Goal: Check status: Check status

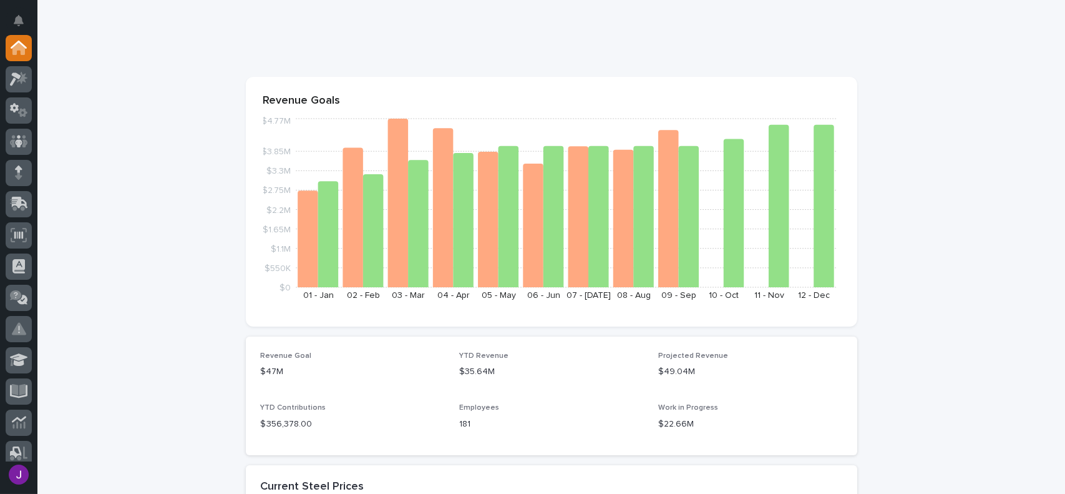
scroll to position [187, 0]
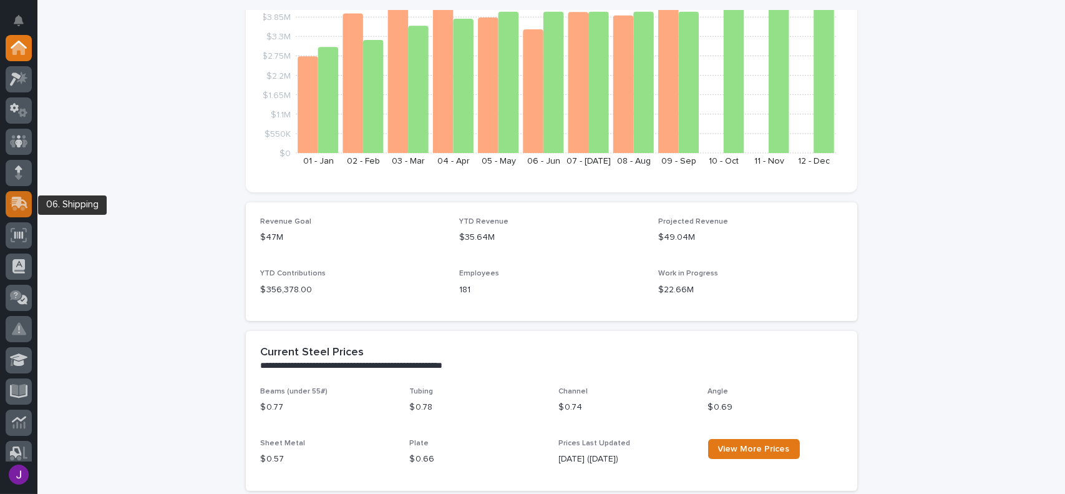
click at [21, 203] on icon at bounding box center [19, 204] width 18 height 14
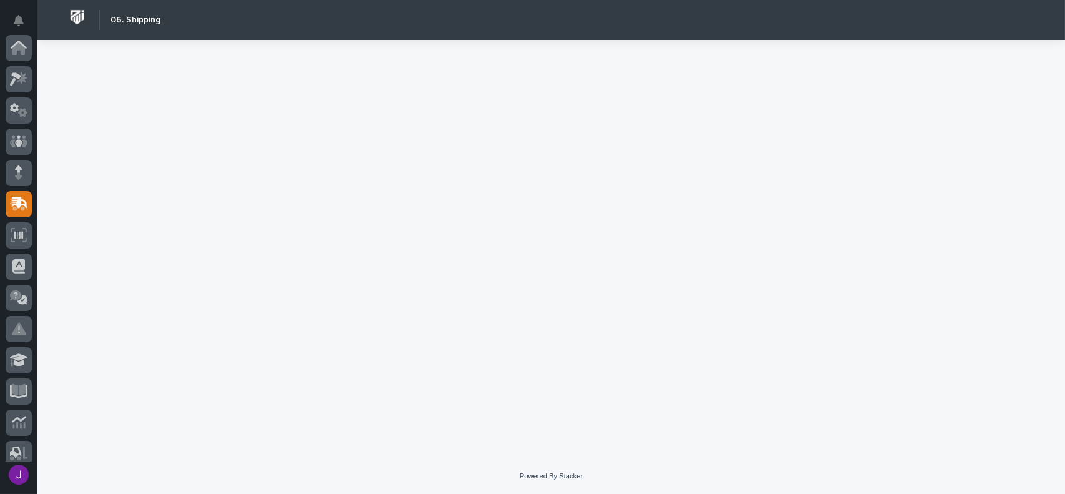
scroll to position [156, 0]
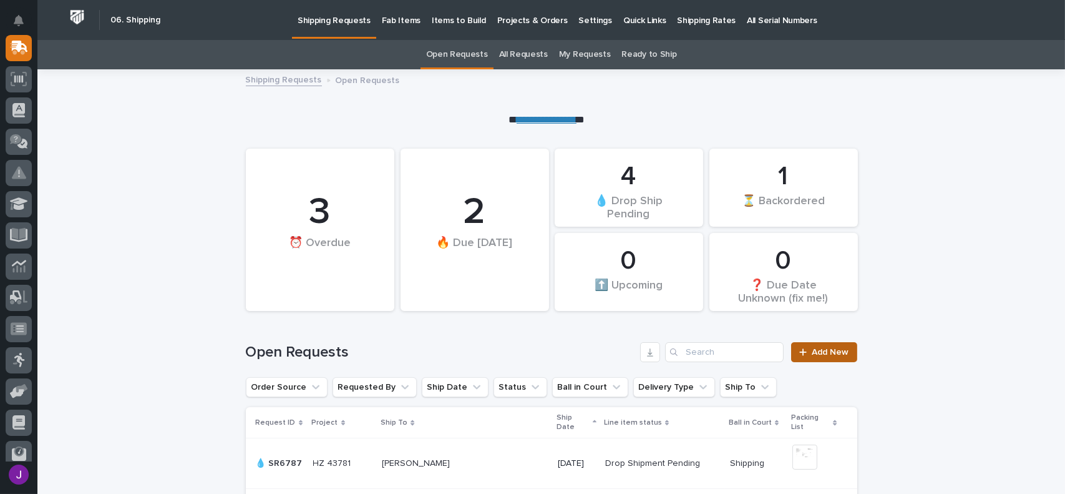
click at [816, 349] on span "Add New" at bounding box center [831, 352] width 37 height 9
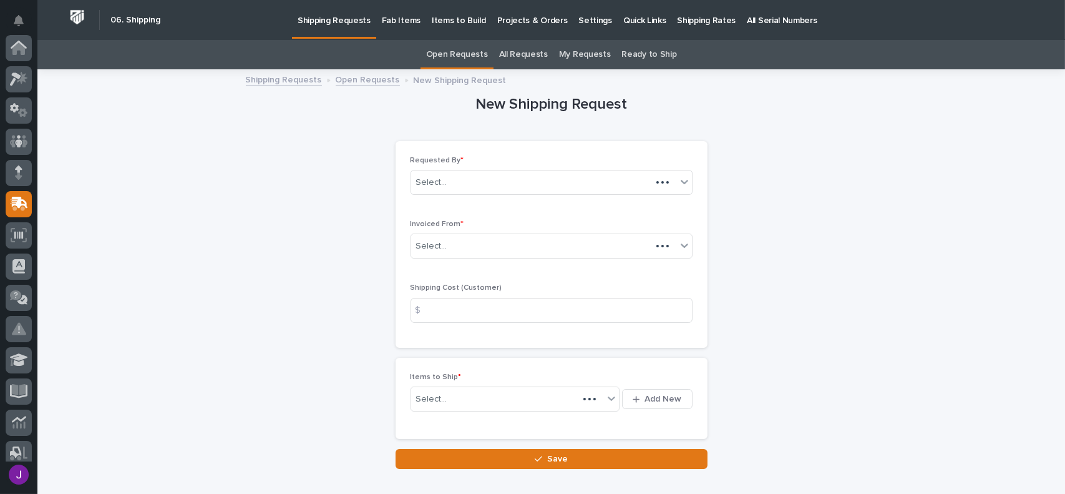
scroll to position [156, 0]
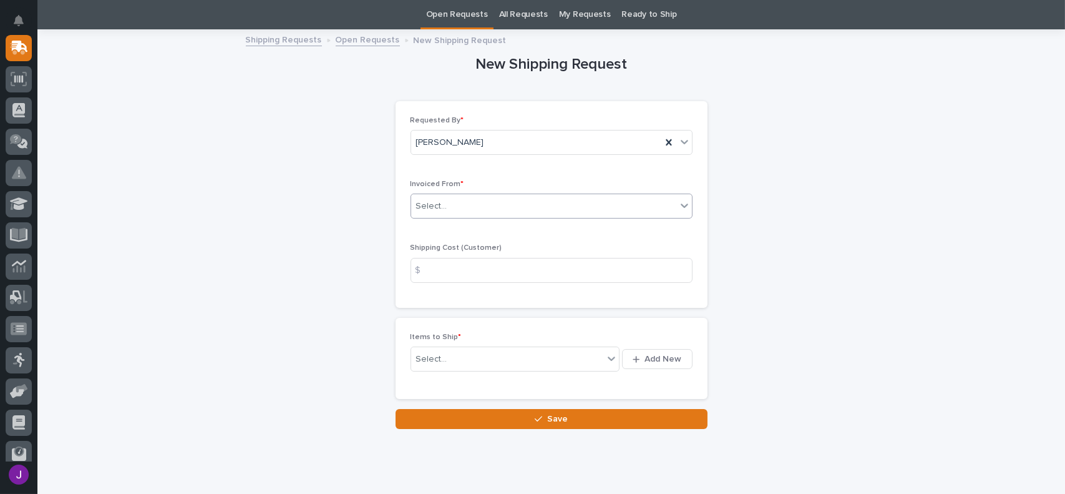
click at [419, 204] on div "Select..." at bounding box center [431, 206] width 31 height 13
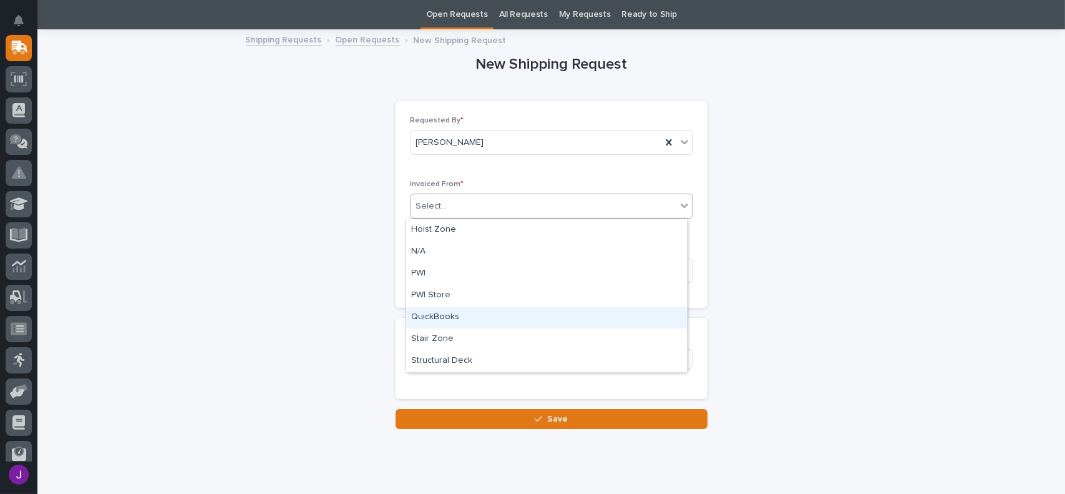
click at [444, 321] on div "QuickBooks" at bounding box center [546, 317] width 281 height 22
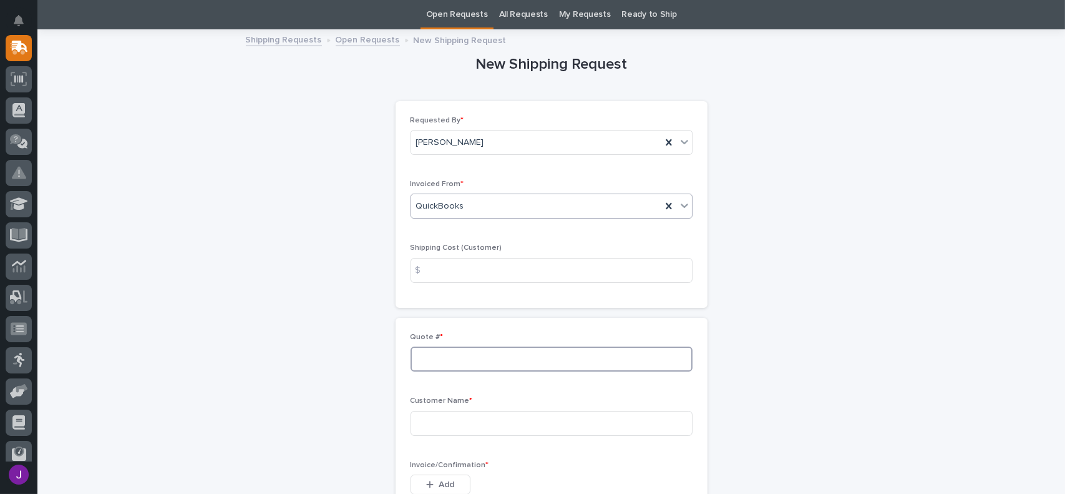
click at [438, 366] on input at bounding box center [552, 358] width 282 height 25
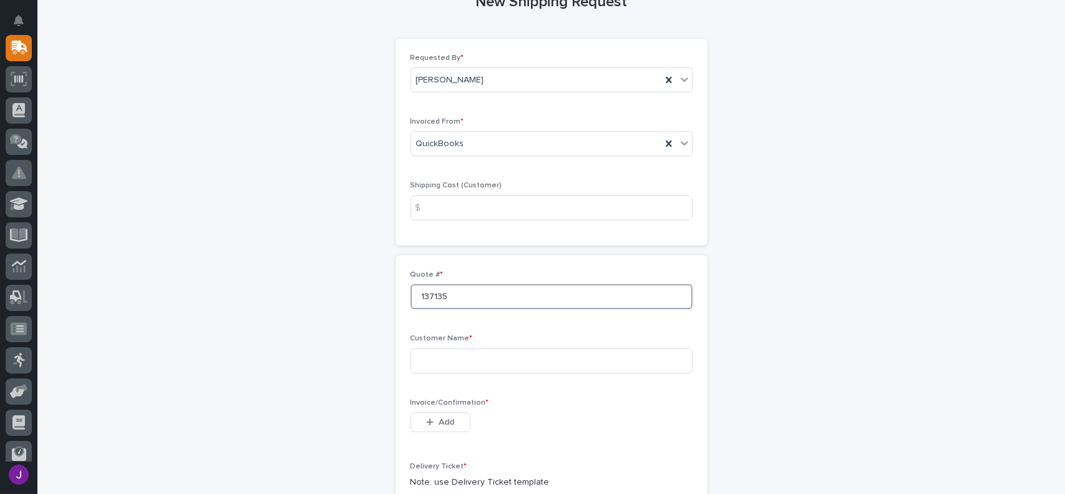
type input "137135"
click at [438, 366] on input at bounding box center [552, 360] width 282 height 25
type input "Konecranes, Inc"
click at [440, 423] on span "Add" at bounding box center [447, 421] width 16 height 11
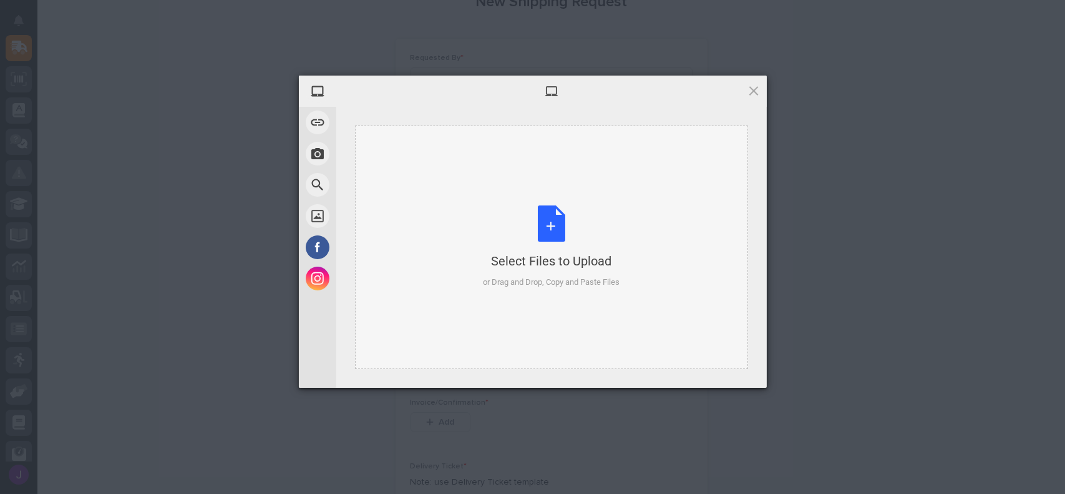
click at [559, 227] on div "Select Files to Upload or Drag and Drop, Copy and Paste Files" at bounding box center [551, 246] width 137 height 83
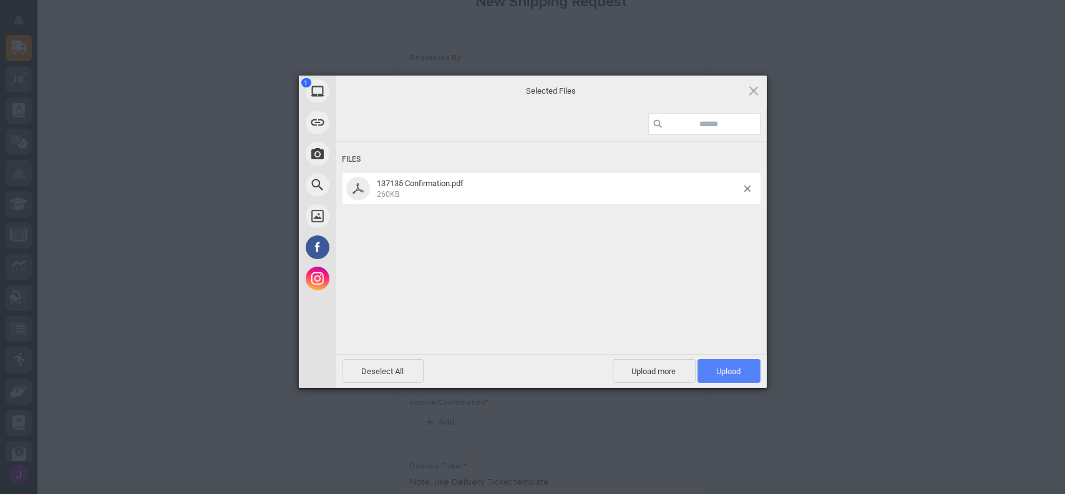
click at [723, 372] on span "Upload 1" at bounding box center [729, 370] width 24 height 9
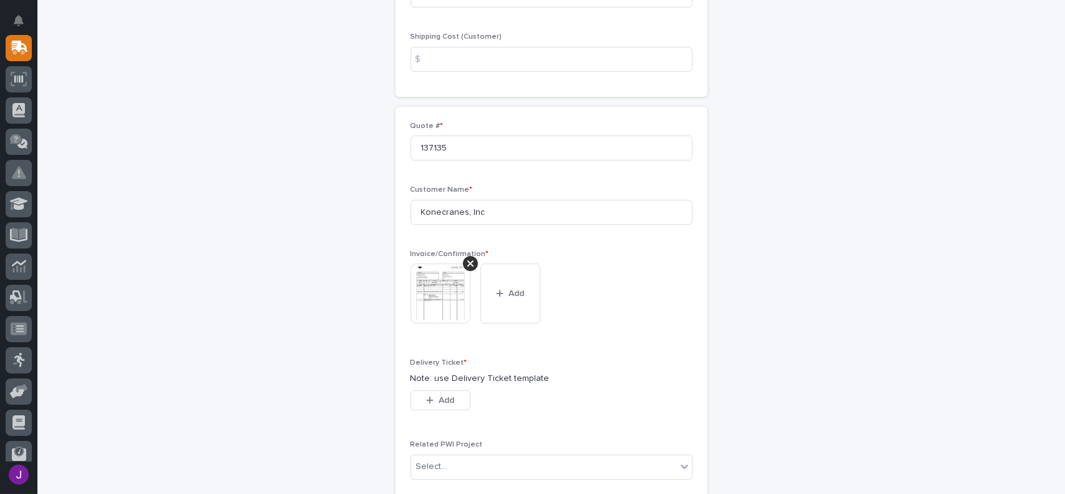
scroll to position [312, 0]
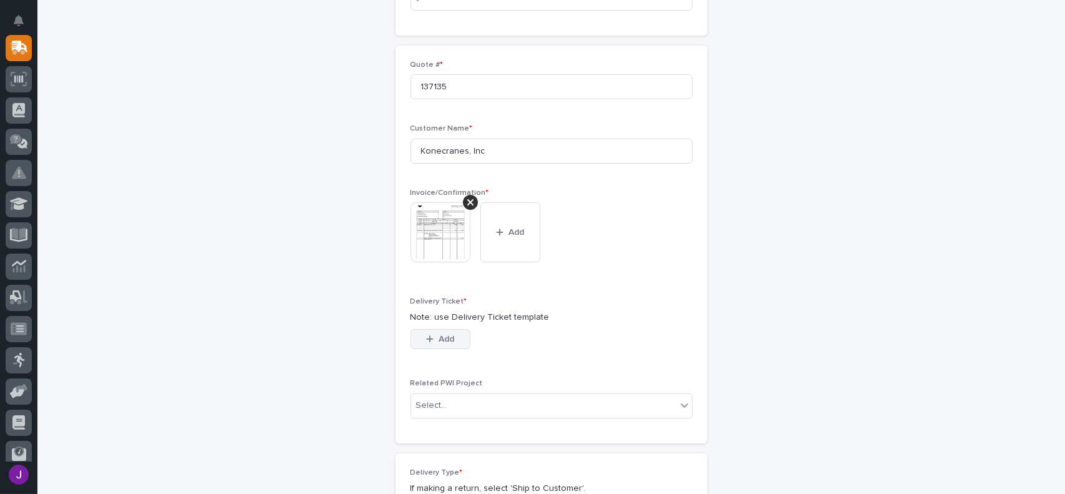
click at [449, 342] on span "Add" at bounding box center [447, 338] width 16 height 11
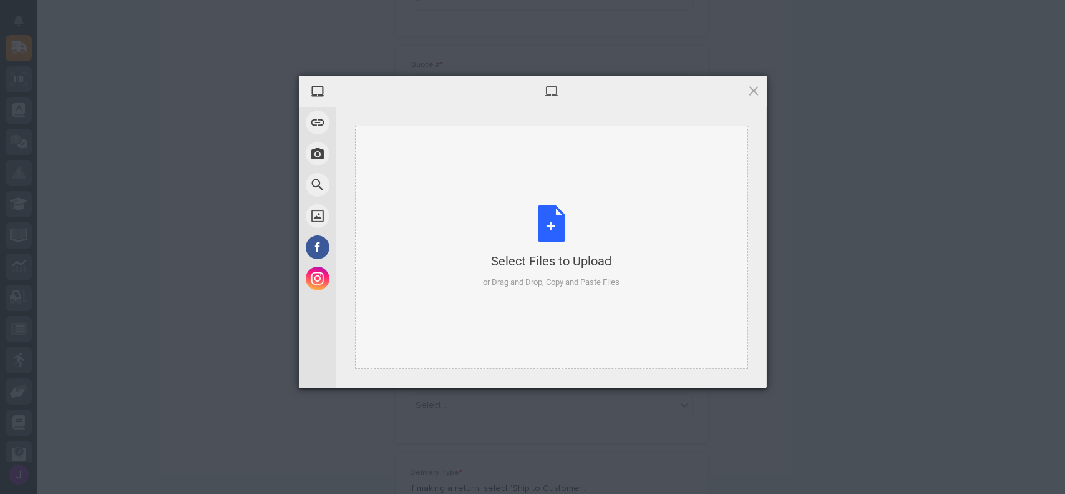
click at [545, 227] on div "Select Files to Upload or Drag and Drop, Copy and Paste Files" at bounding box center [551, 246] width 137 height 83
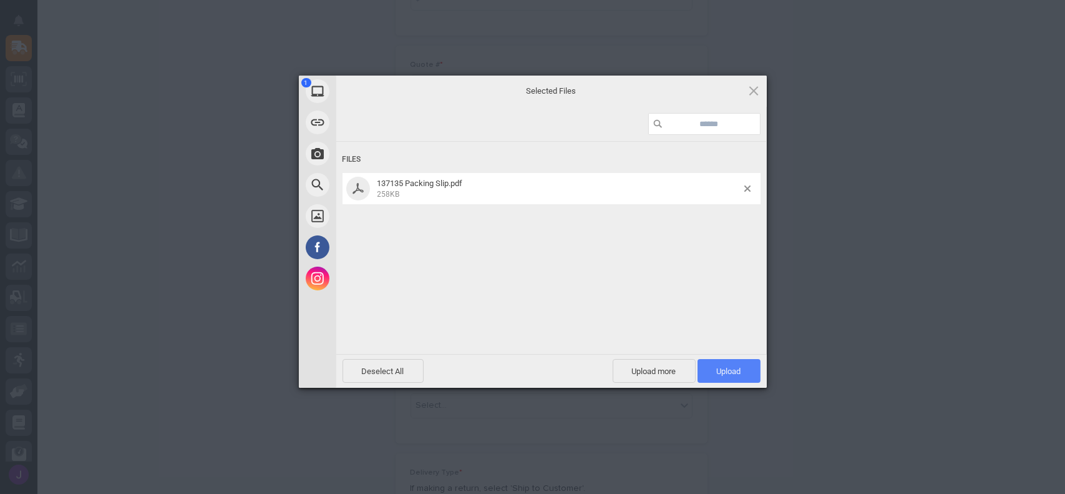
click at [723, 363] on span "Upload 1" at bounding box center [729, 371] width 63 height 24
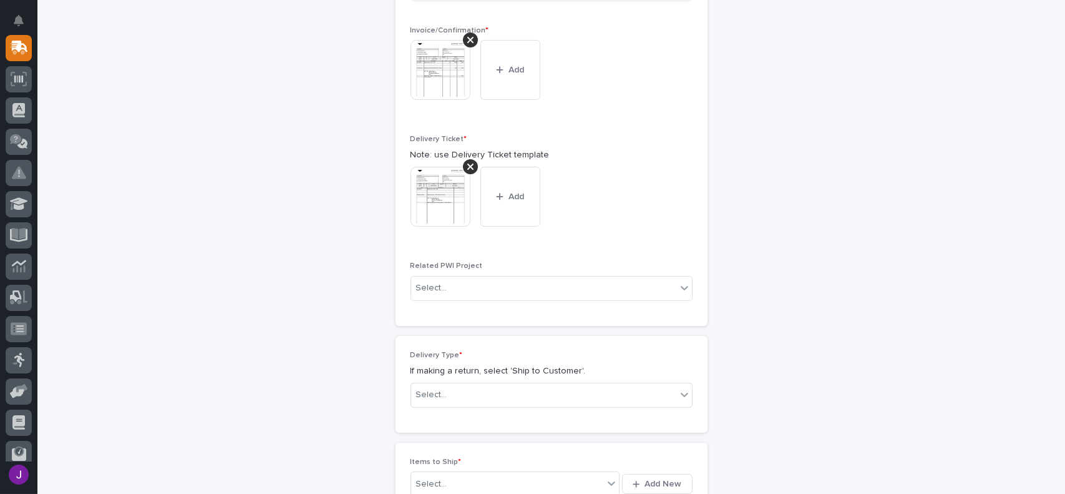
scroll to position [522, 0]
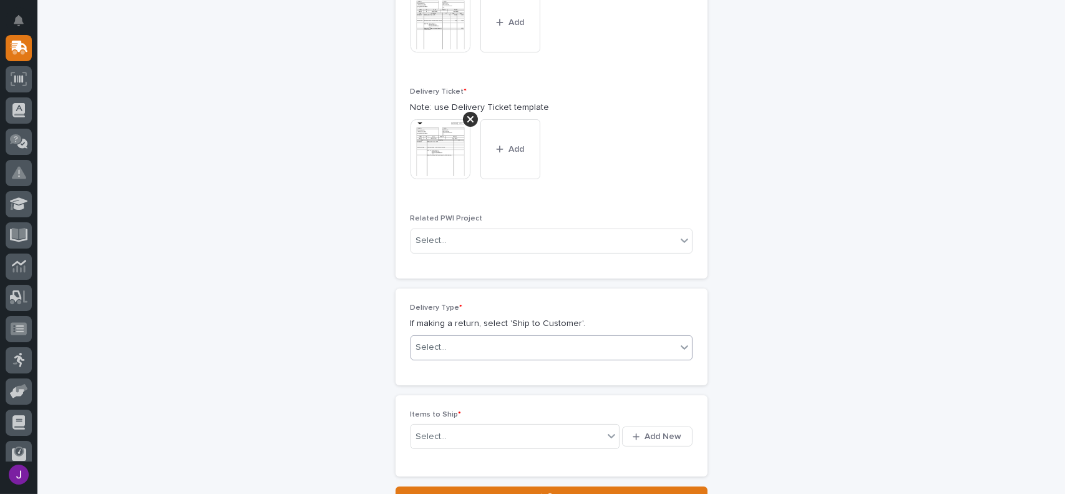
click at [499, 343] on div "Select..." at bounding box center [543, 347] width 265 height 21
click at [438, 373] on div "Ship to Customer" at bounding box center [546, 371] width 281 height 22
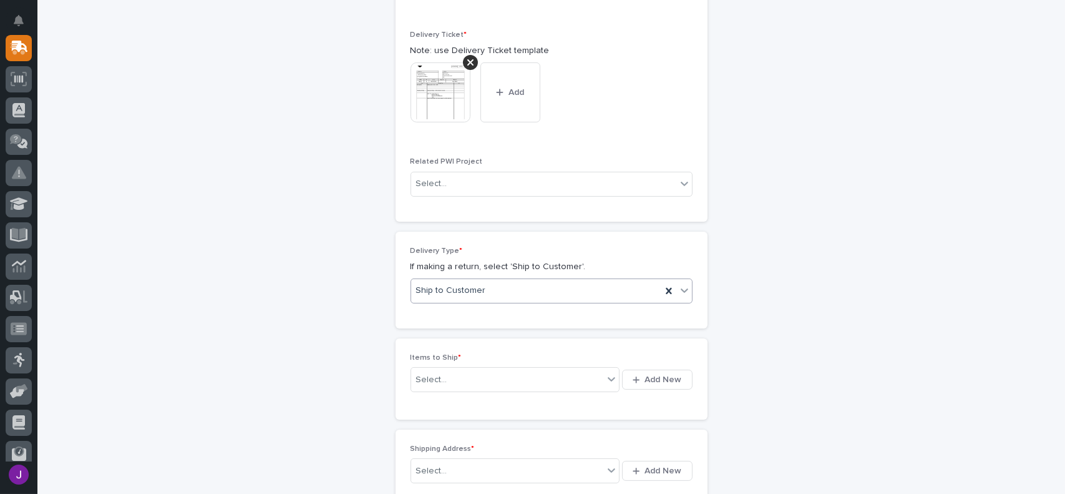
scroll to position [692, 0]
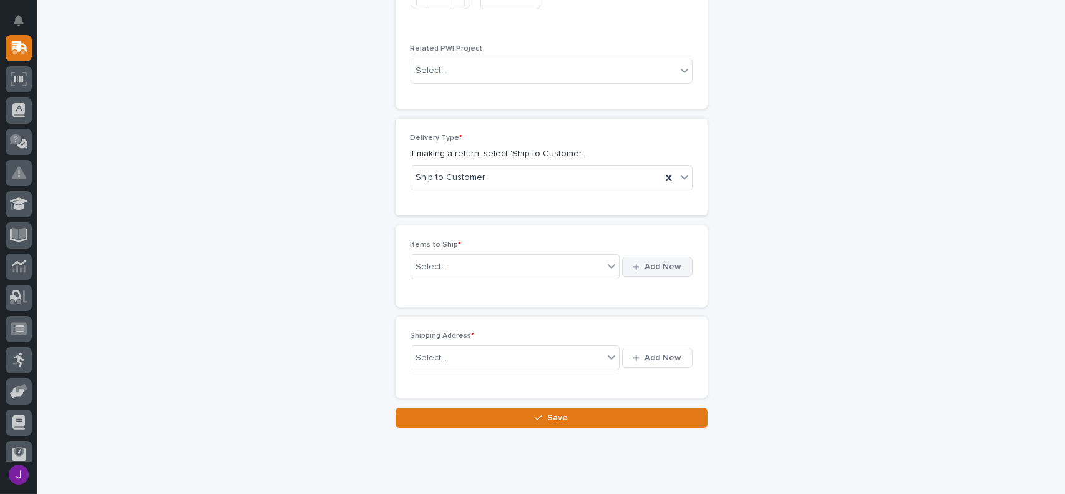
click at [645, 262] on span "Add New" at bounding box center [663, 266] width 37 height 11
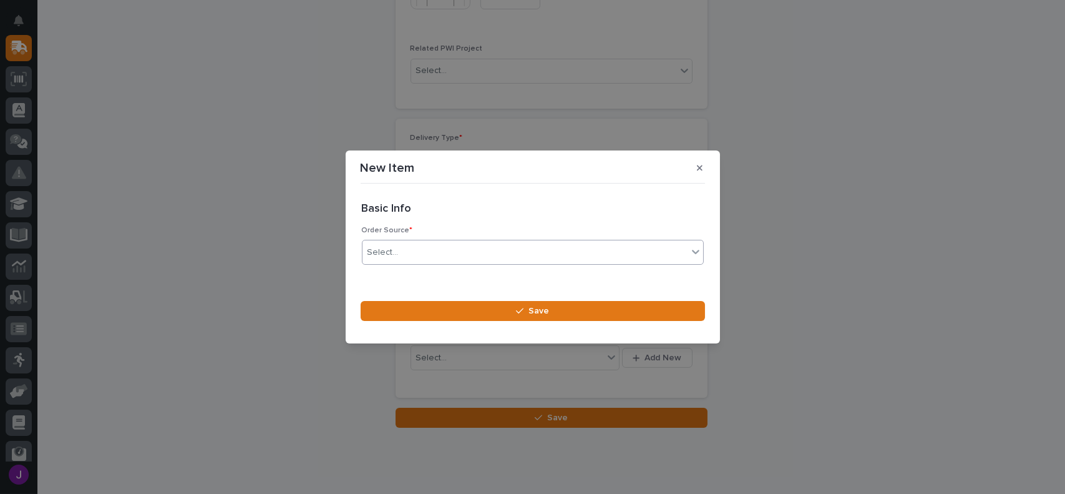
click at [379, 246] on div "Select..." at bounding box center [383, 252] width 31 height 13
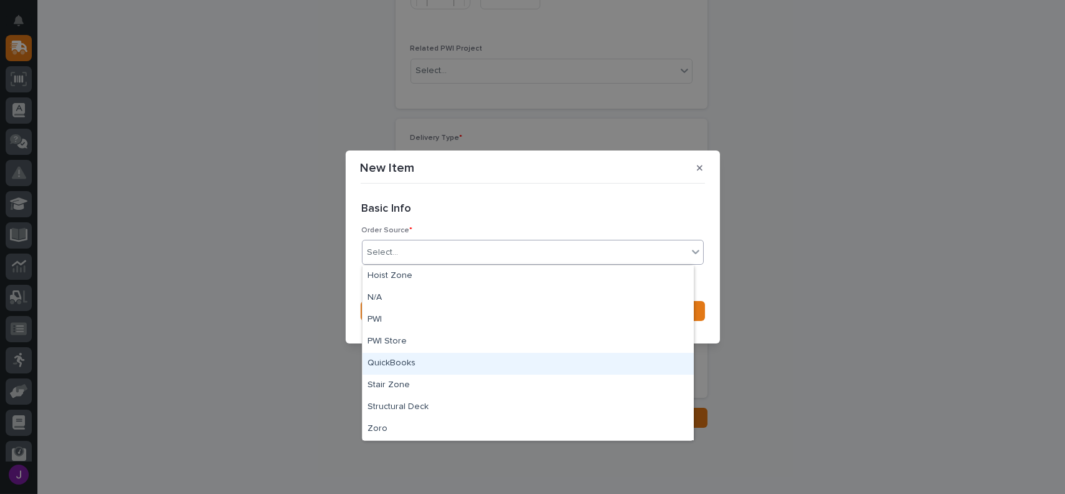
click at [401, 365] on div "QuickBooks" at bounding box center [528, 364] width 331 height 22
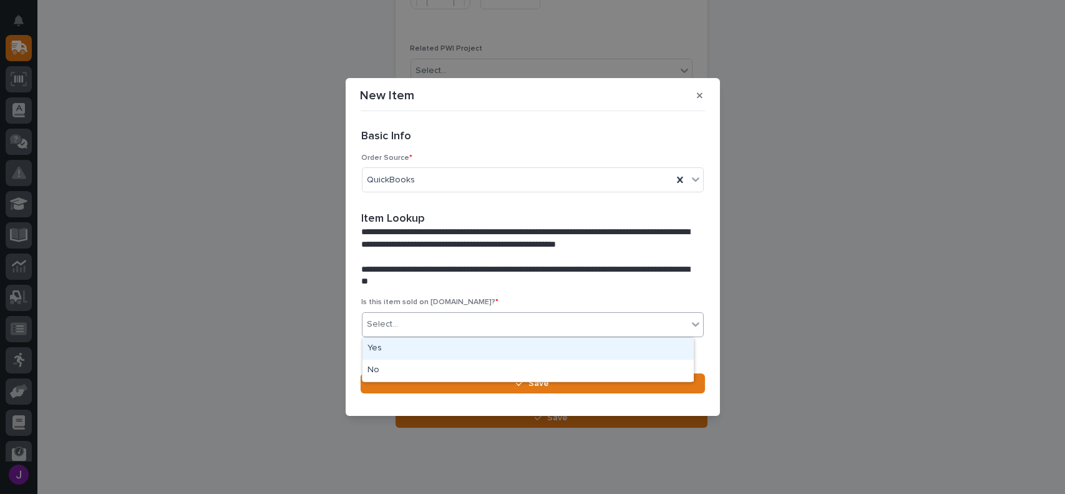
click at [412, 331] on div "Select..." at bounding box center [525, 324] width 325 height 21
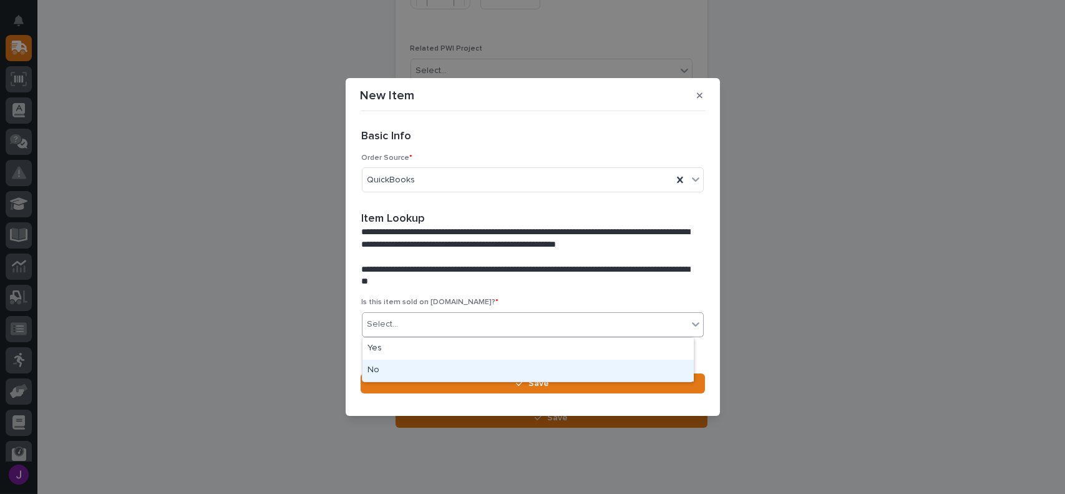
click at [401, 368] on div "No" at bounding box center [528, 370] width 331 height 22
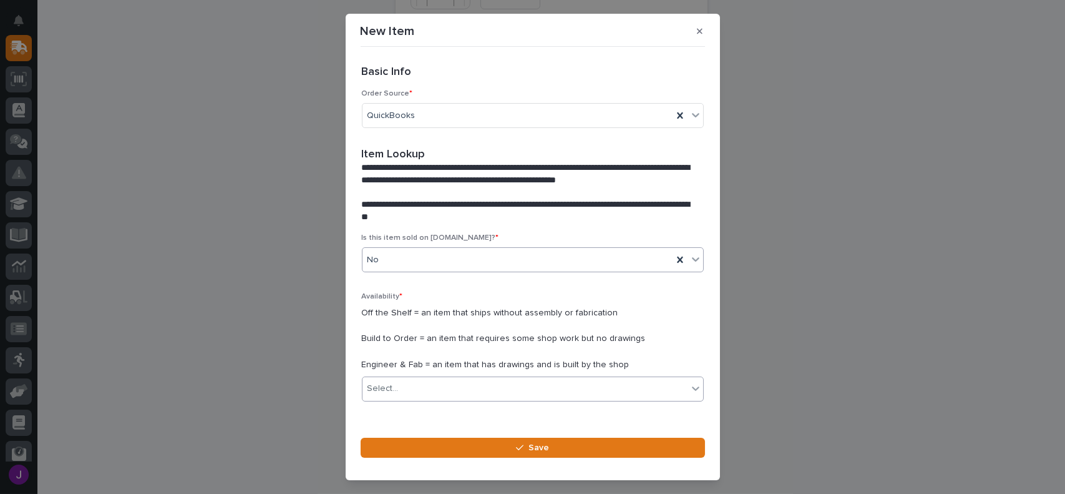
click at [419, 381] on div "Select..." at bounding box center [525, 388] width 325 height 21
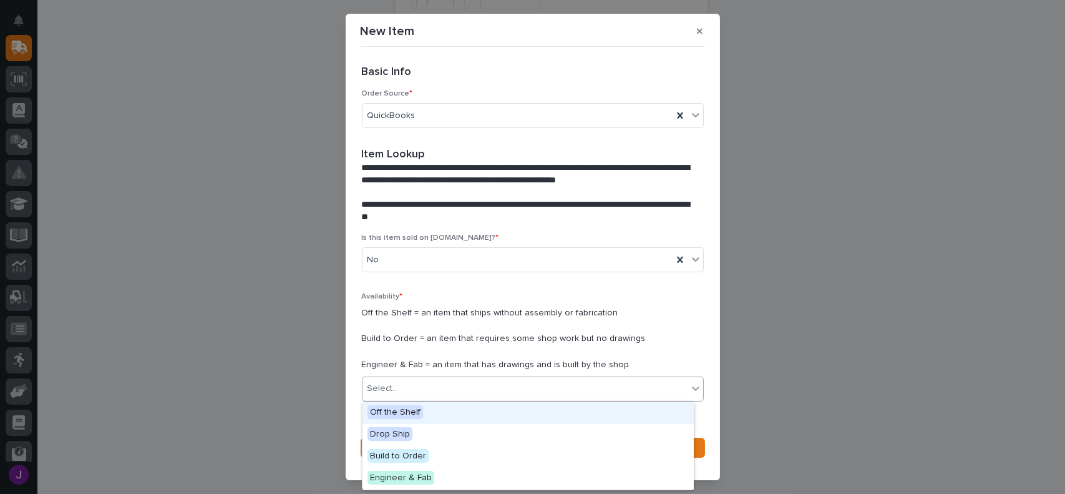
click at [399, 413] on span "Off the Shelf" at bounding box center [396, 412] width 56 height 14
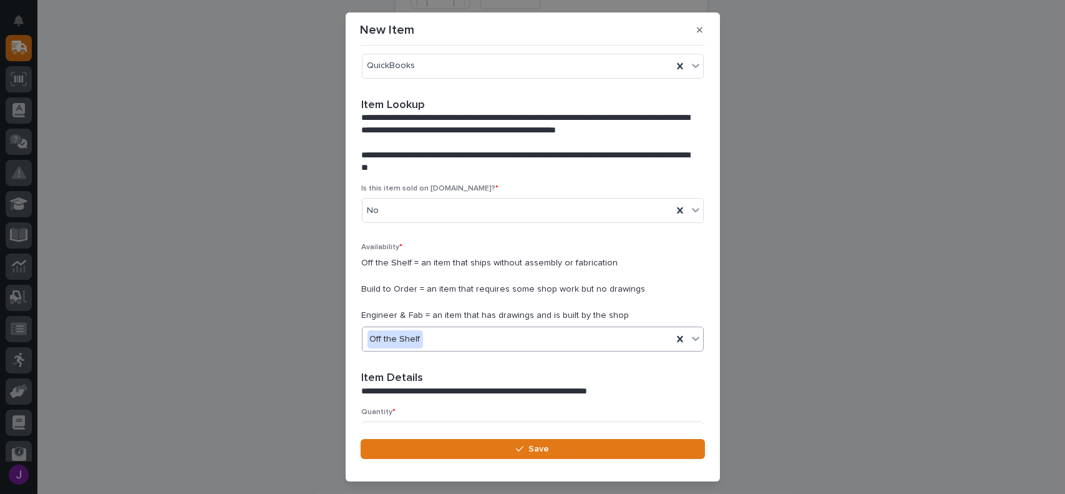
scroll to position [125, 0]
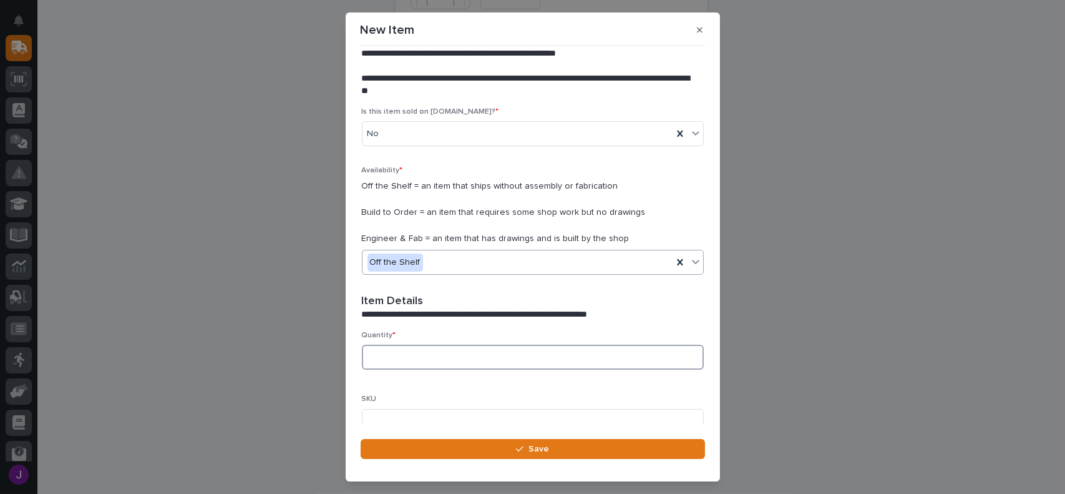
click at [426, 357] on input at bounding box center [533, 357] width 342 height 25
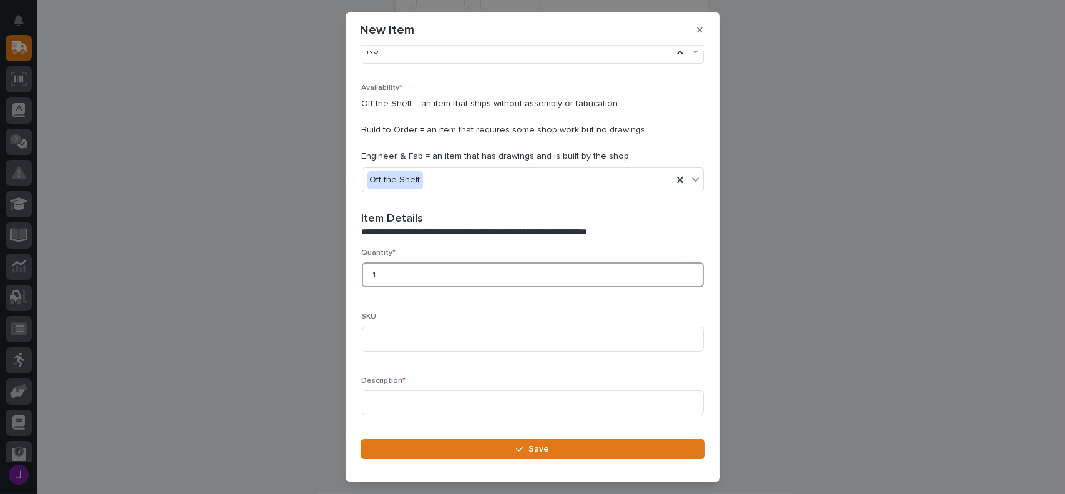
scroll to position [250, 0]
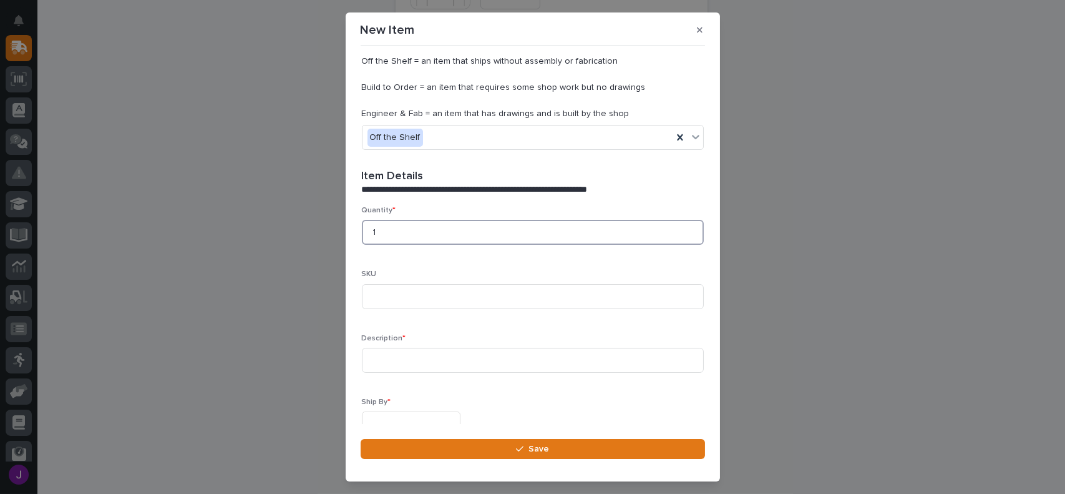
type input "1"
click at [426, 357] on input at bounding box center [533, 360] width 342 height 25
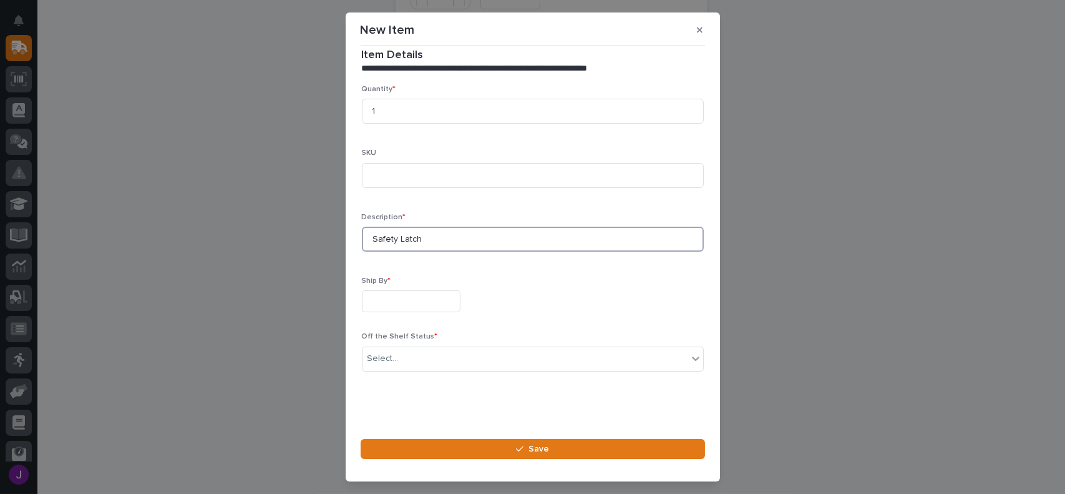
scroll to position [372, 0]
type input "Safety Latch"
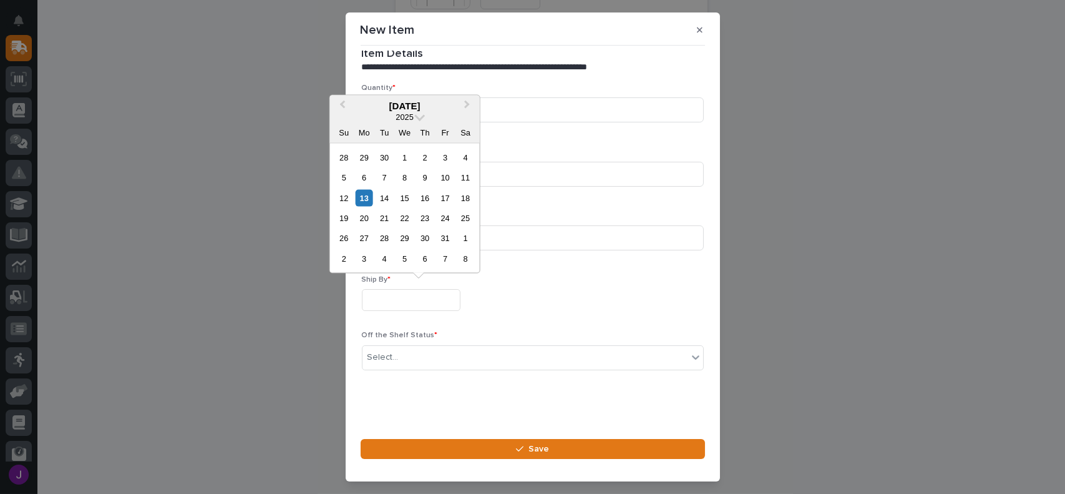
click at [393, 292] on input "text" at bounding box center [411, 300] width 99 height 22
click at [368, 191] on div "13" at bounding box center [364, 197] width 17 height 17
type input "**********"
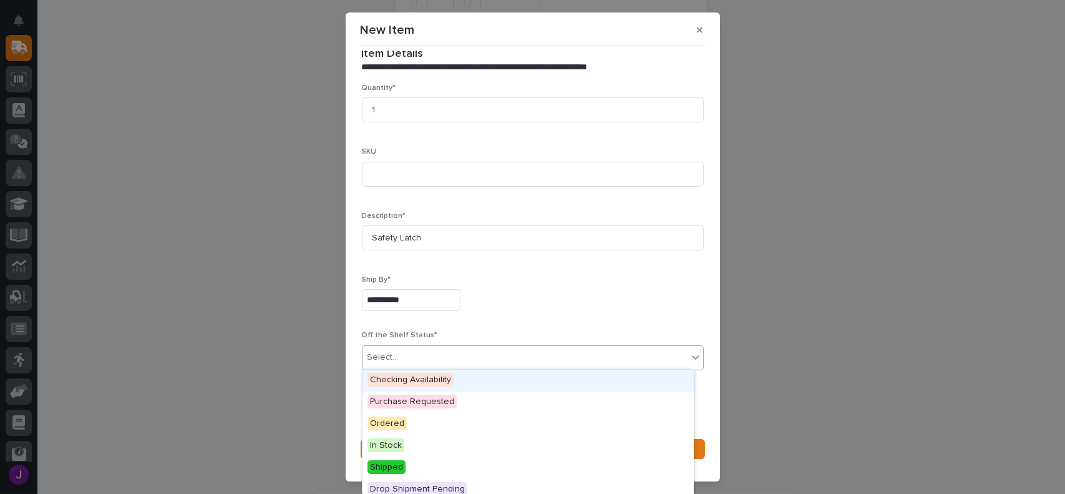
click at [392, 353] on div "Select..." at bounding box center [383, 357] width 31 height 13
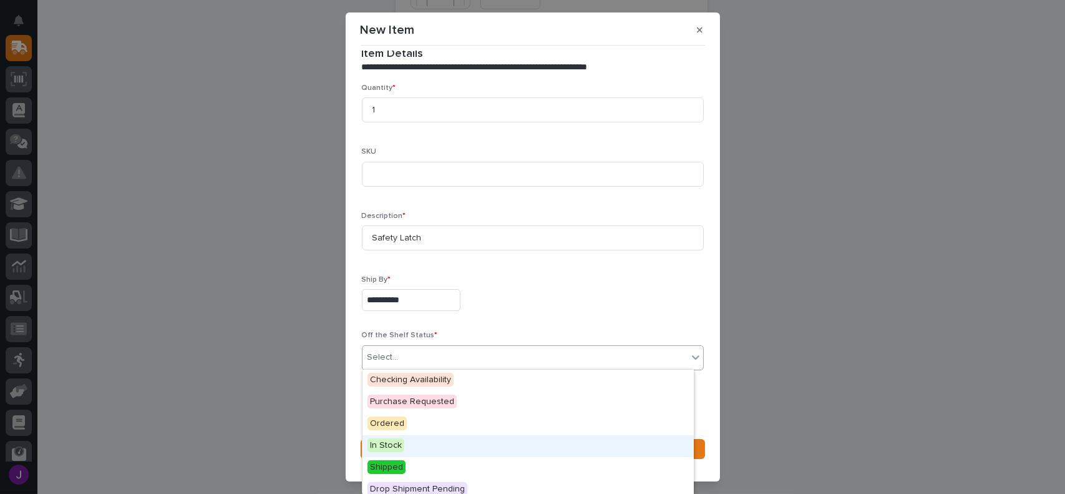
click at [390, 442] on span "In Stock" at bounding box center [386, 445] width 37 height 14
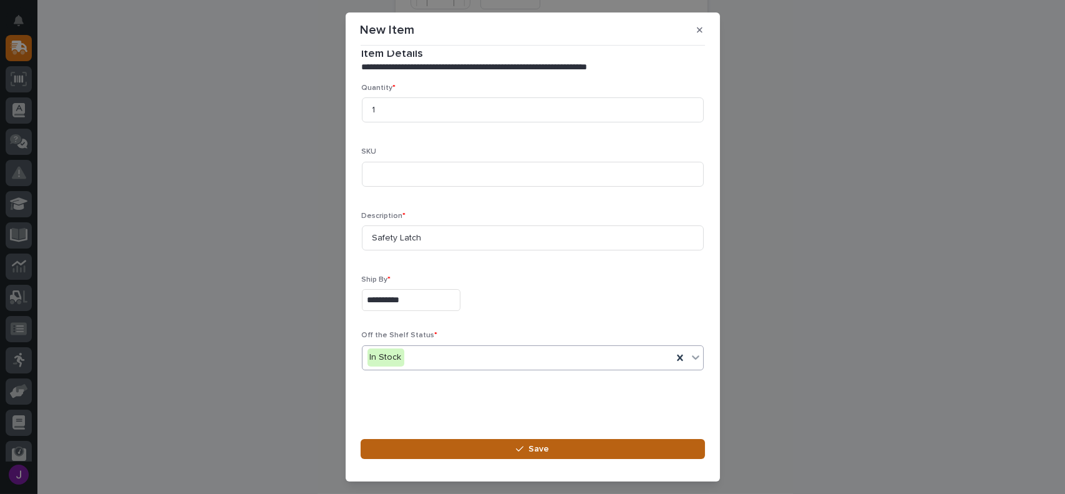
click at [498, 451] on button "Save" at bounding box center [533, 449] width 345 height 20
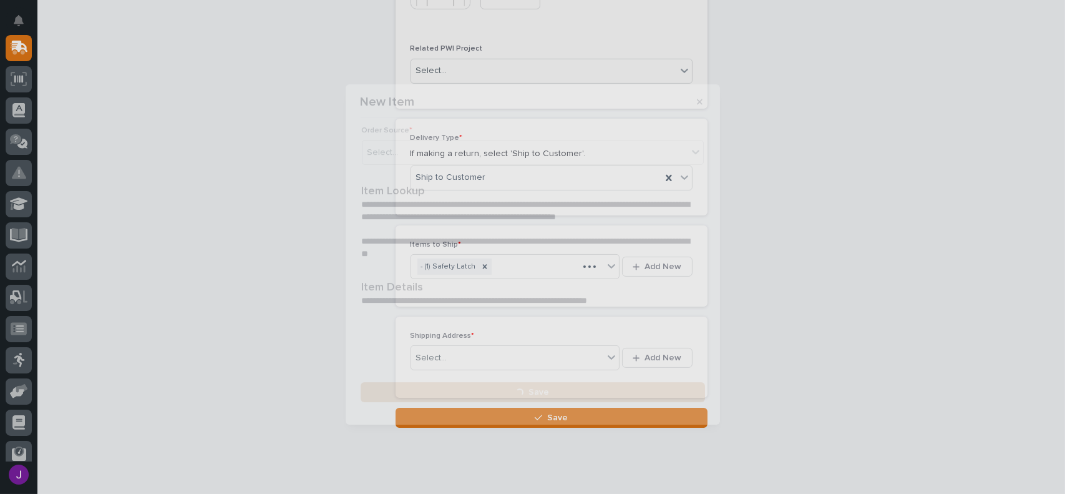
scroll to position [0, 0]
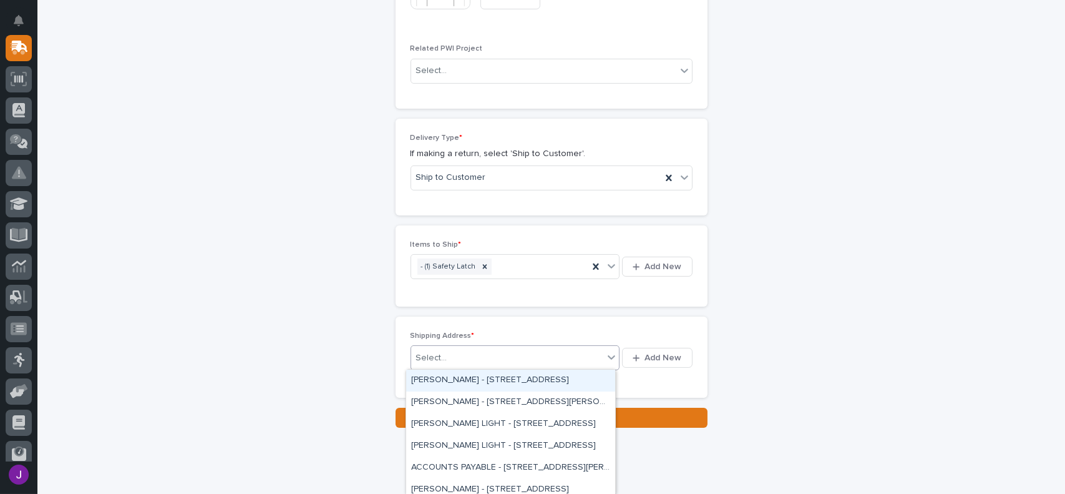
click at [551, 351] on div "Select..." at bounding box center [507, 358] width 193 height 21
type input "****"
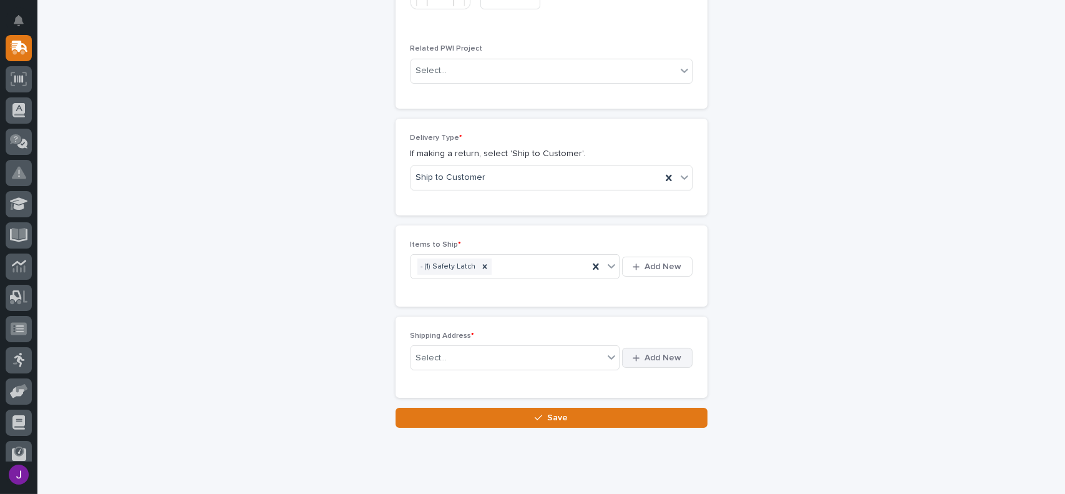
click at [645, 359] on span "Add New" at bounding box center [663, 357] width 37 height 11
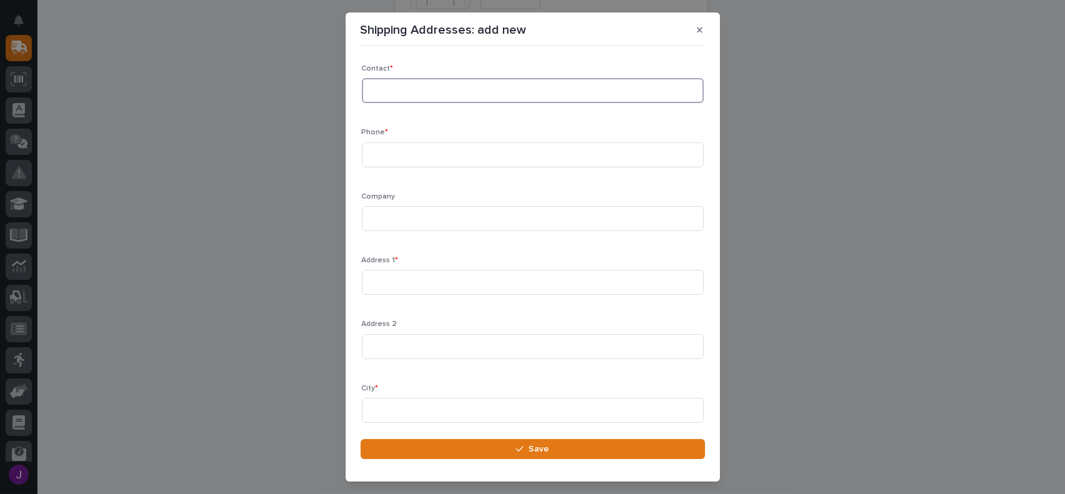
click at [417, 93] on input at bounding box center [533, 90] width 342 height 25
type input "[PERSON_NAME]"
click at [394, 146] on input at bounding box center [533, 154] width 342 height 25
drag, startPoint x: 438, startPoint y: 90, endPoint x: 305, endPoint y: 77, distance: 133.6
click at [305, 77] on div "Shipping Addresses: add new Loading... Saving… Loading... Saving… Loading... Sa…" at bounding box center [532, 247] width 1065 height 494
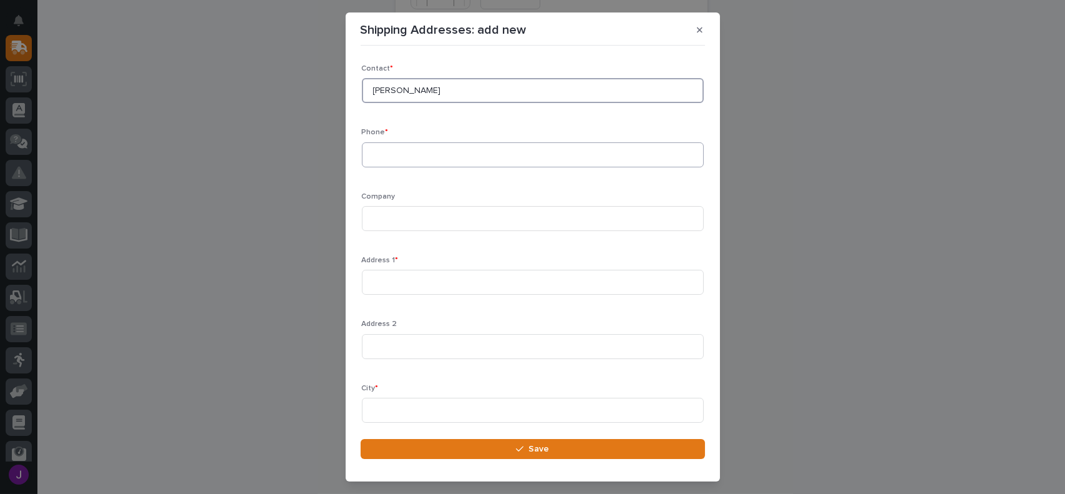
type input "[PERSON_NAME]"
click at [392, 155] on input at bounding box center [533, 154] width 342 height 25
type input "[PHONE_NUMBER]"
click at [400, 213] on input at bounding box center [533, 218] width 342 height 25
type input "Nestle USA Inc"
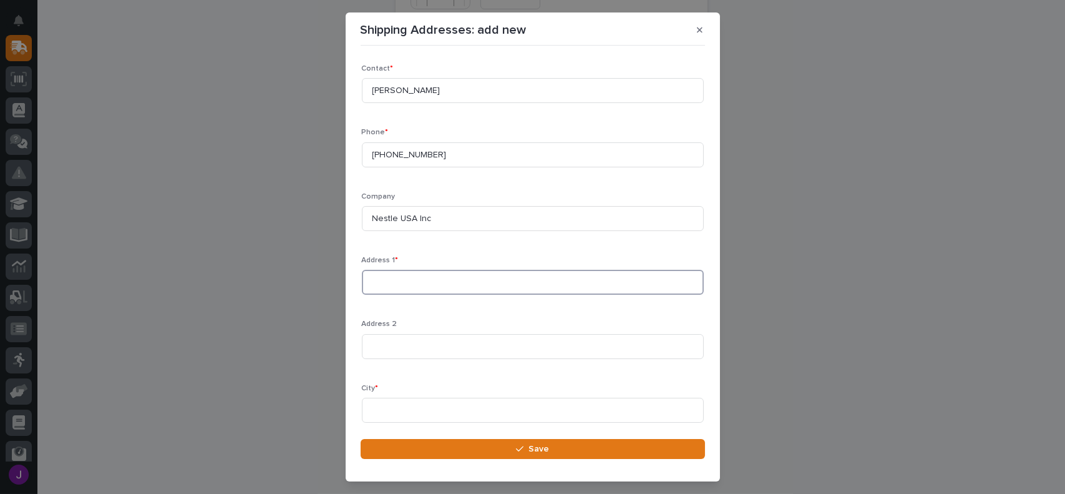
click at [396, 286] on input at bounding box center [533, 282] width 342 height 25
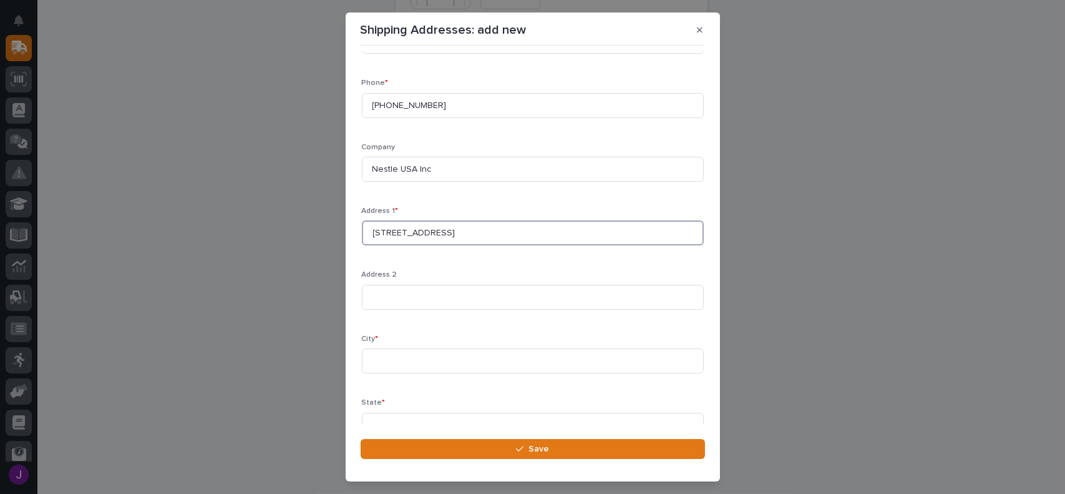
scroll to position [62, 0]
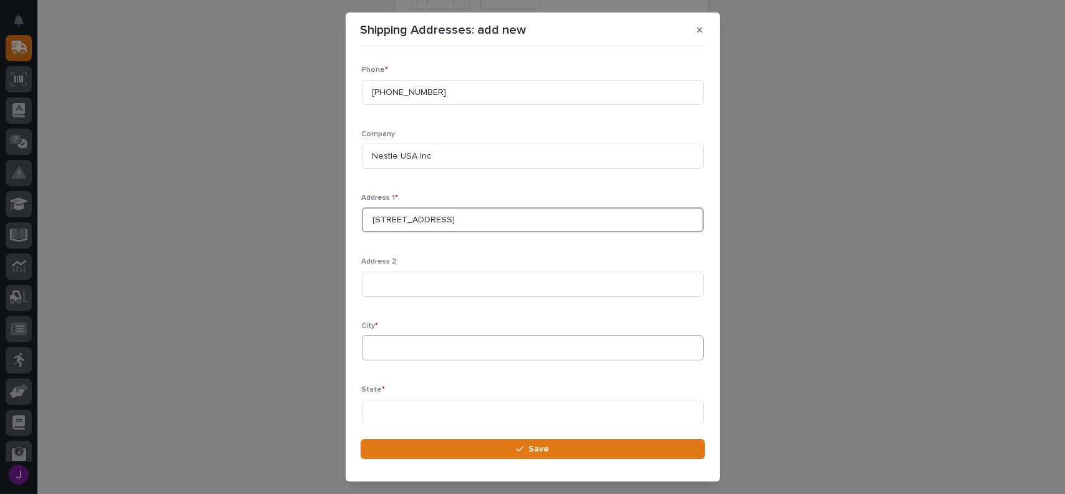
type input "[STREET_ADDRESS]"
click at [391, 346] on input at bounding box center [533, 347] width 342 height 25
type input "[PERSON_NAME]"
click at [389, 408] on input at bounding box center [533, 411] width 342 height 25
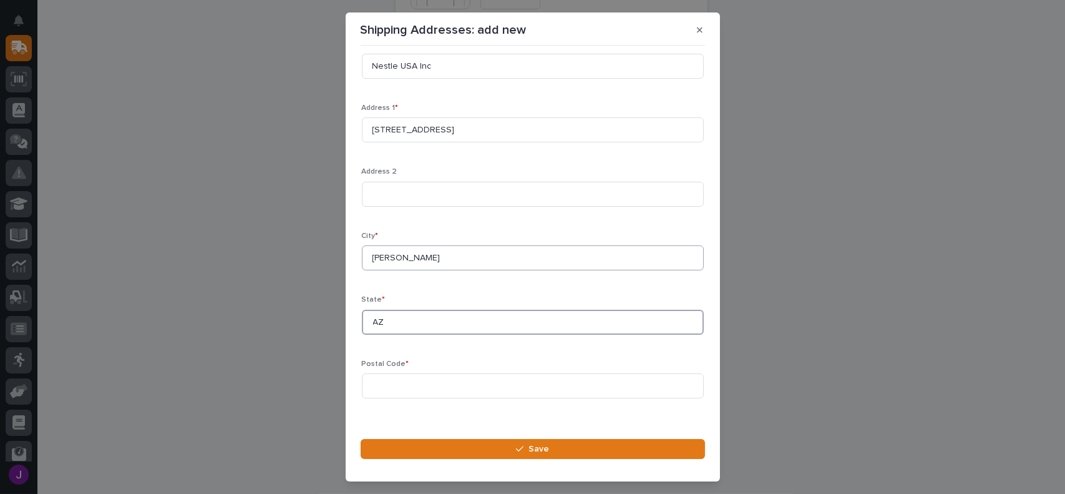
scroll to position [165, 0]
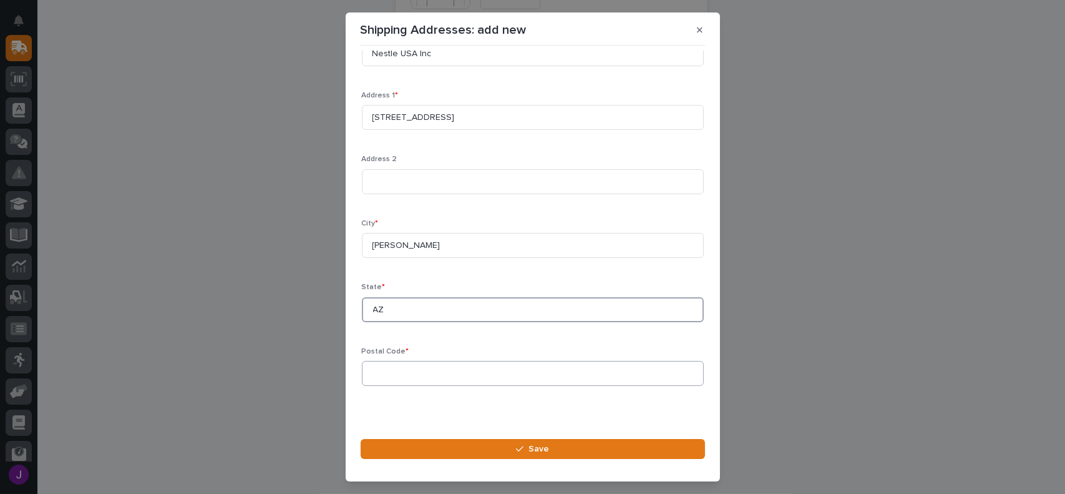
type input "AZ"
click at [431, 369] on input at bounding box center [533, 373] width 342 height 25
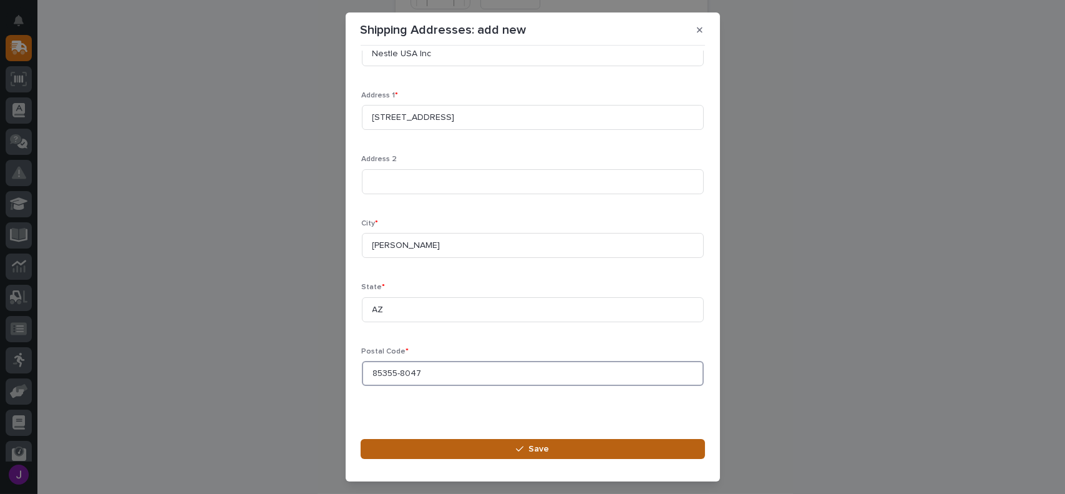
type input "85355-8047"
click at [547, 446] on span "Save" at bounding box center [539, 448] width 21 height 11
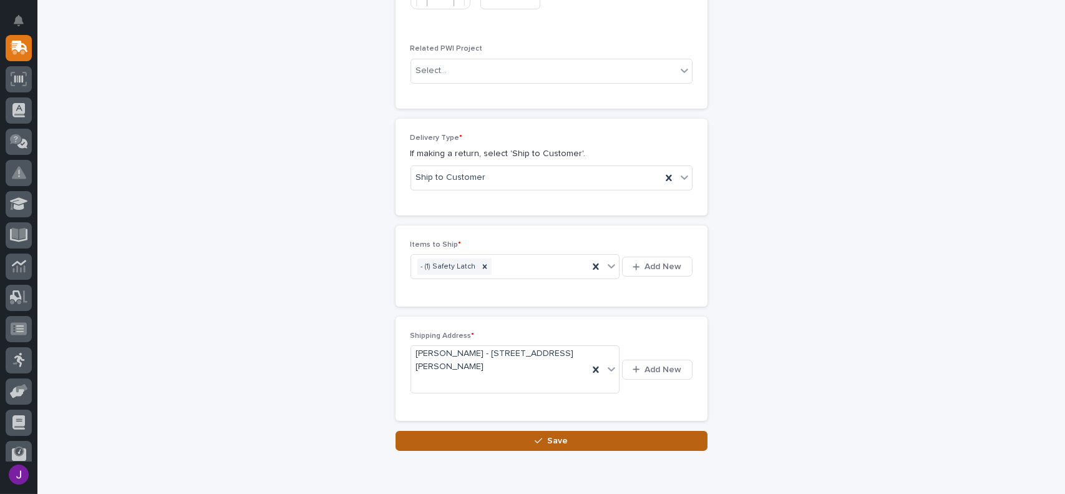
click at [557, 435] on span "Save" at bounding box center [557, 440] width 21 height 11
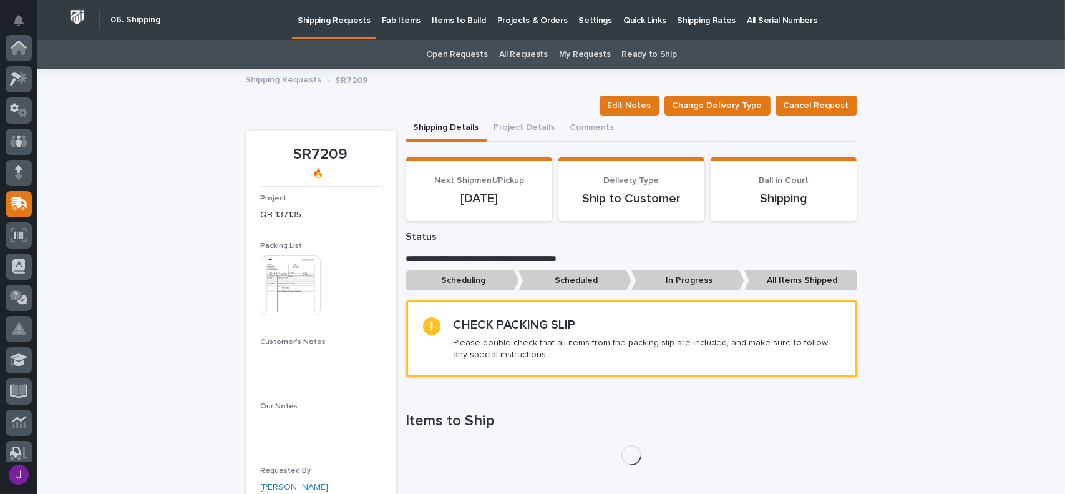
scroll to position [156, 0]
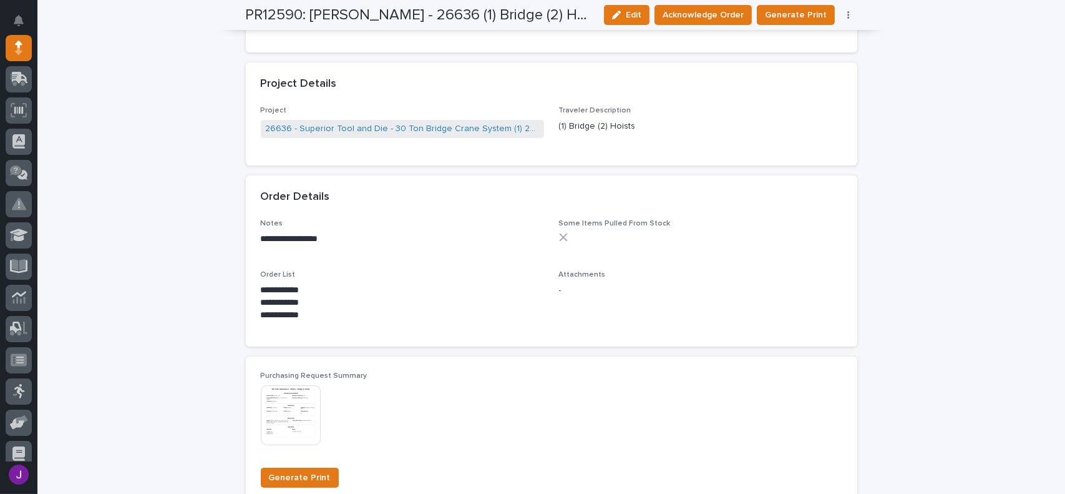
scroll to position [749, 0]
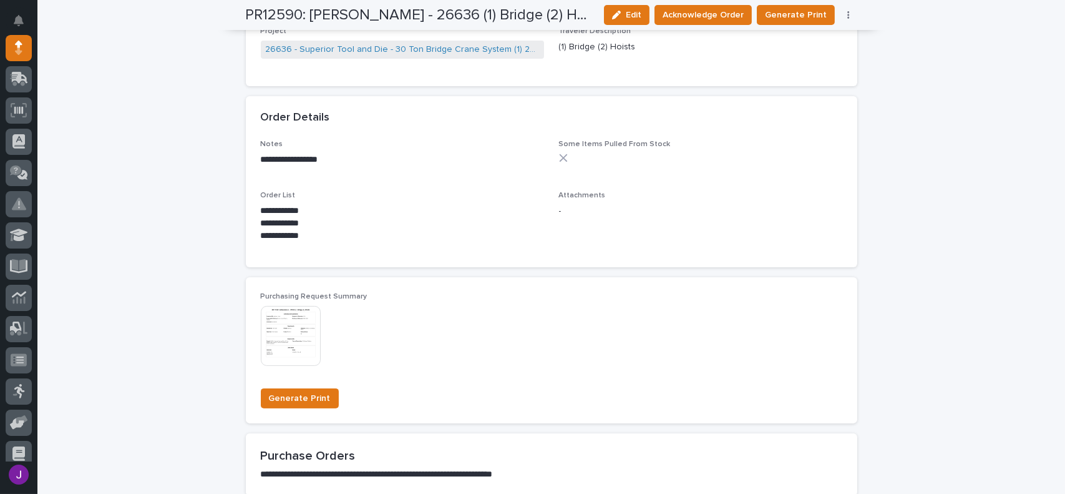
click at [272, 340] on img at bounding box center [291, 336] width 60 height 60
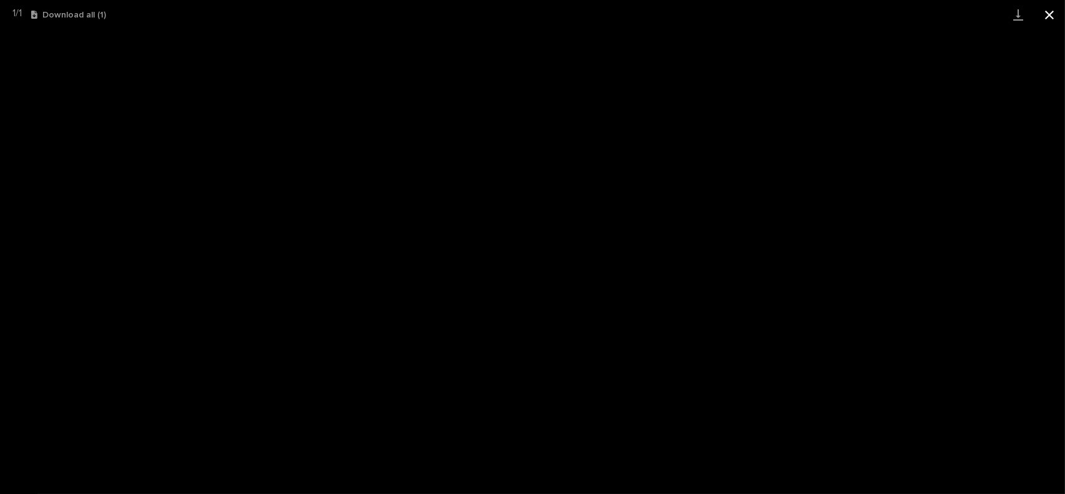
click at [1059, 9] on button "Close gallery" at bounding box center [1049, 14] width 31 height 29
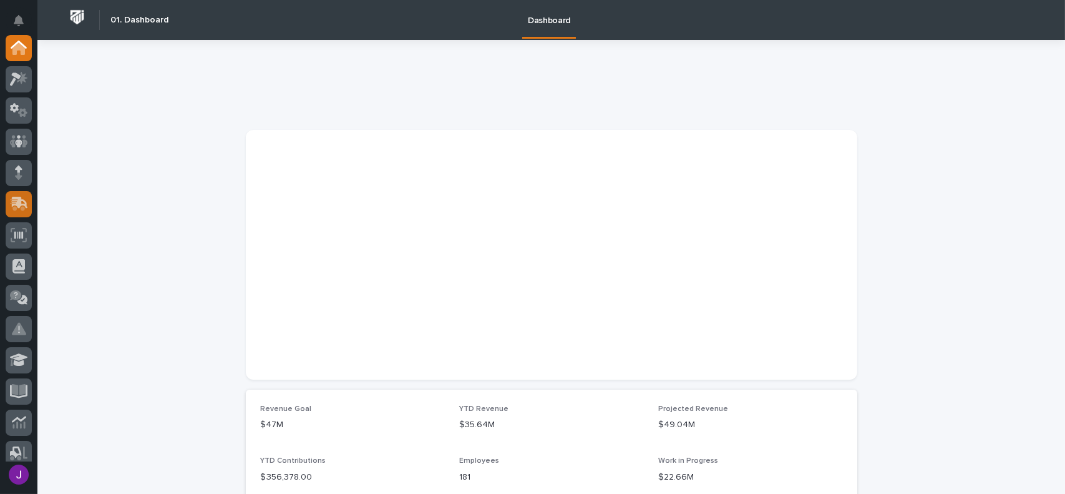
click at [25, 202] on icon at bounding box center [20, 203] width 16 height 12
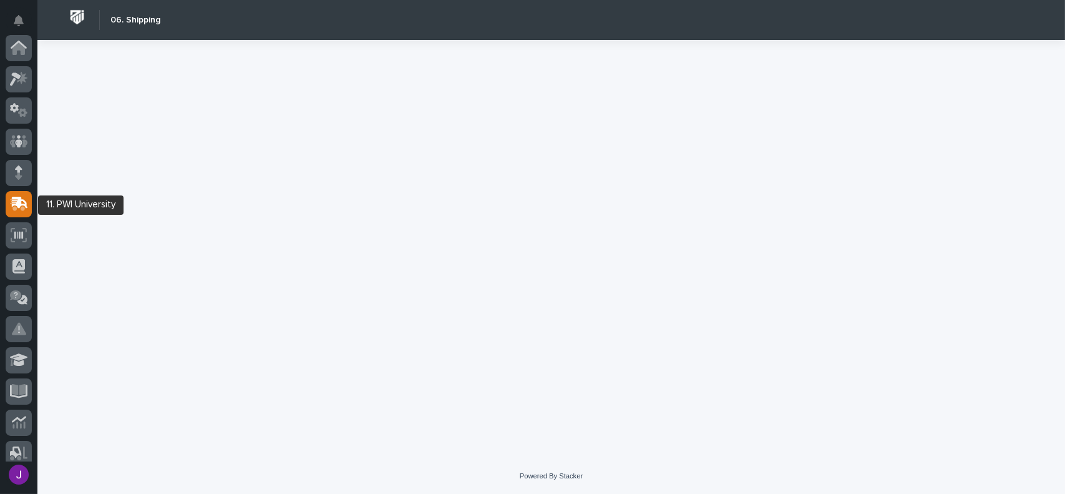
scroll to position [156, 0]
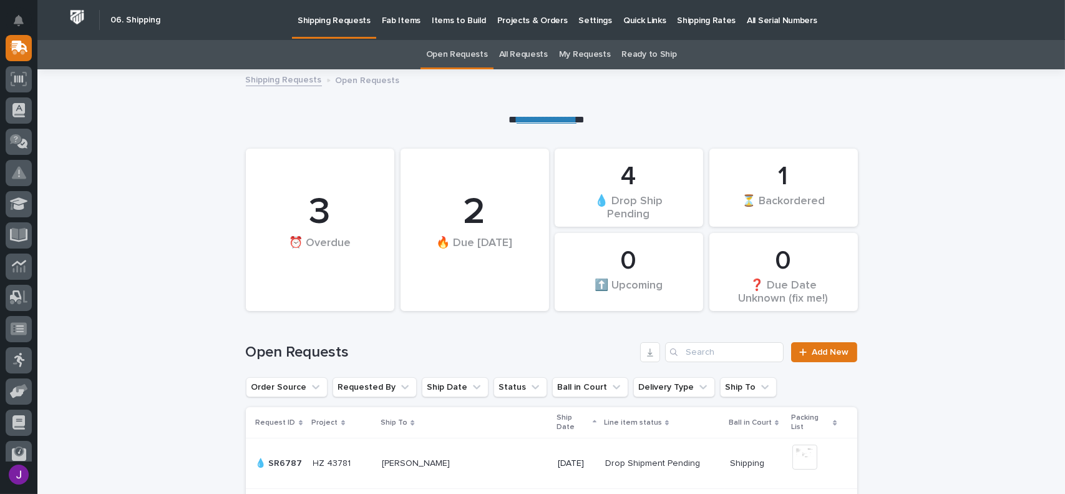
click at [519, 54] on link "All Requests" at bounding box center [523, 54] width 49 height 29
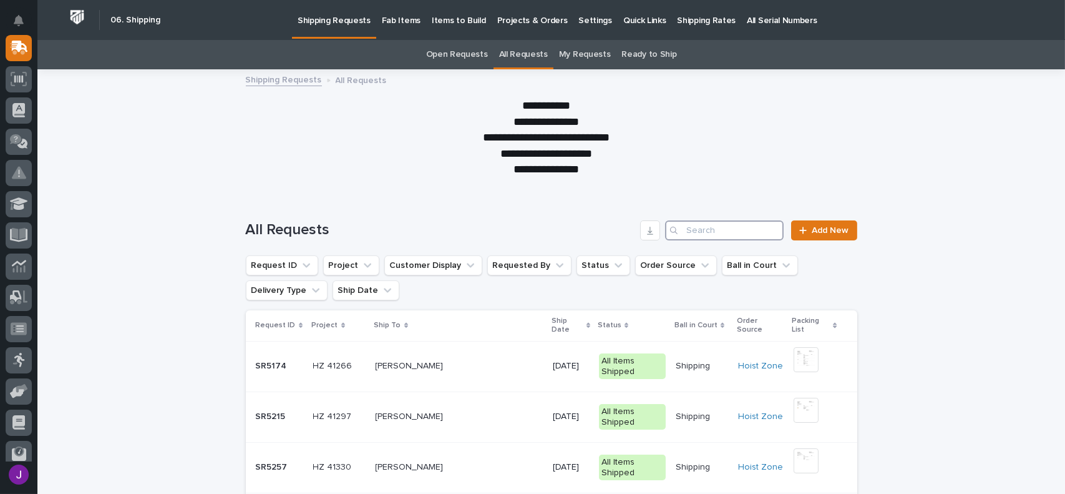
click at [719, 232] on input "Search" at bounding box center [724, 230] width 119 height 20
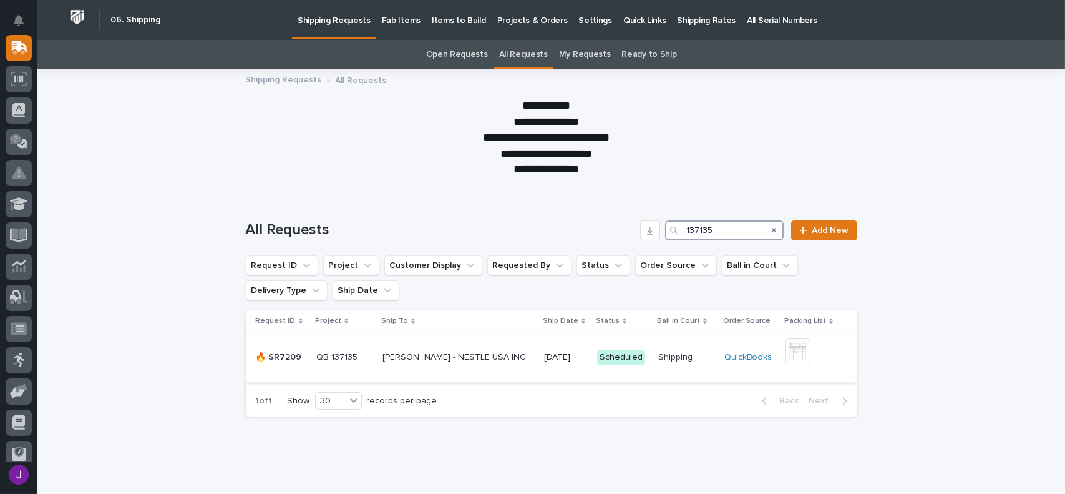
type input "137135"
click at [482, 353] on p "SPENCER PARNELL - NESTLE USA INC" at bounding box center [456, 356] width 146 height 13
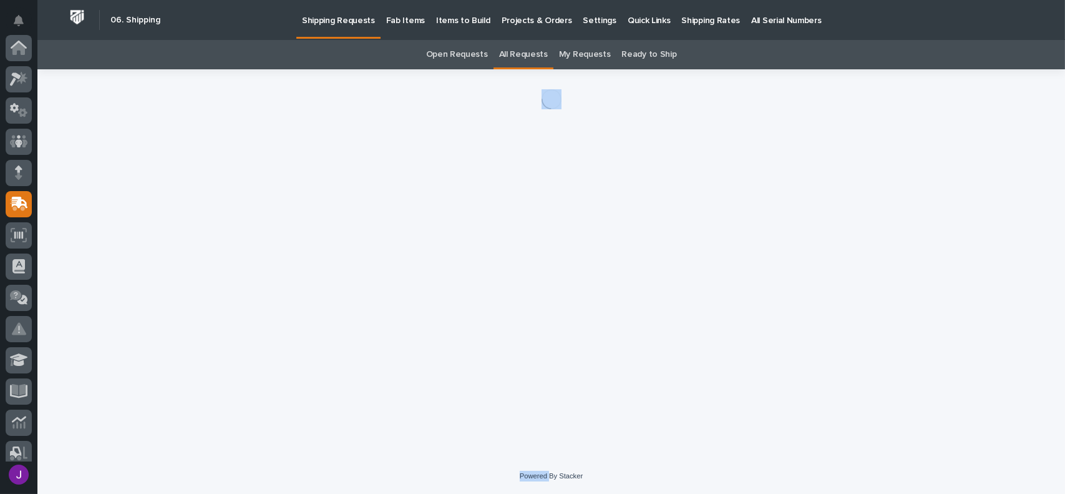
scroll to position [156, 0]
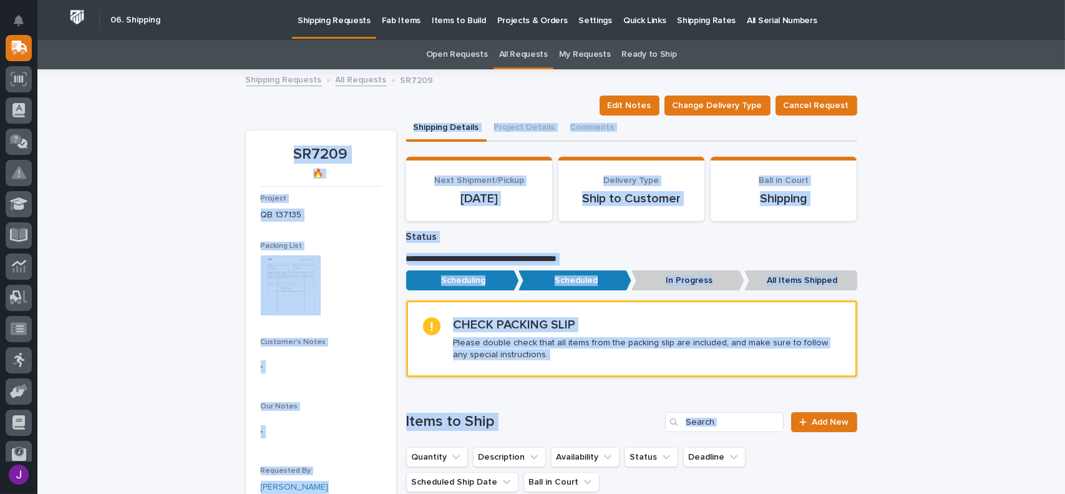
click at [608, 425] on h1 "Items to Ship" at bounding box center [533, 422] width 255 height 18
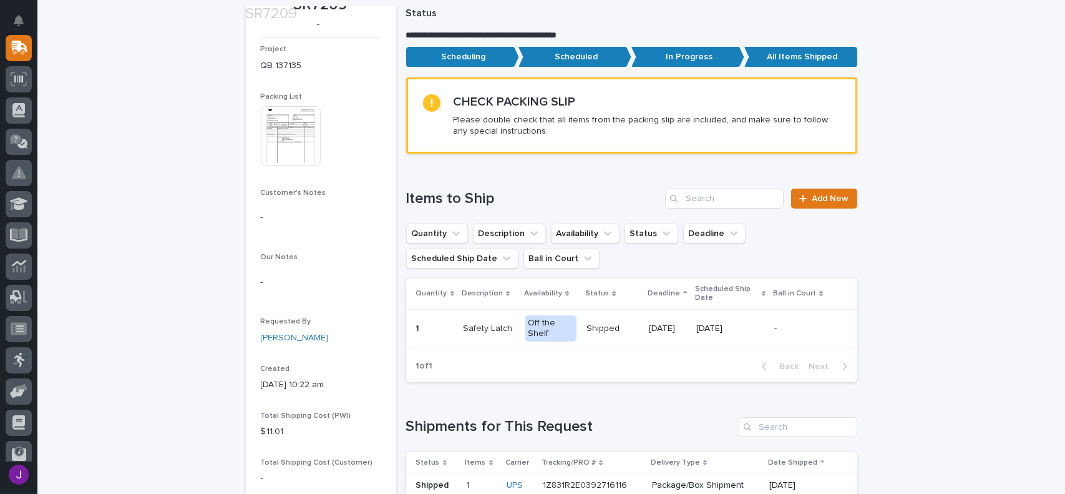
scroll to position [250, 0]
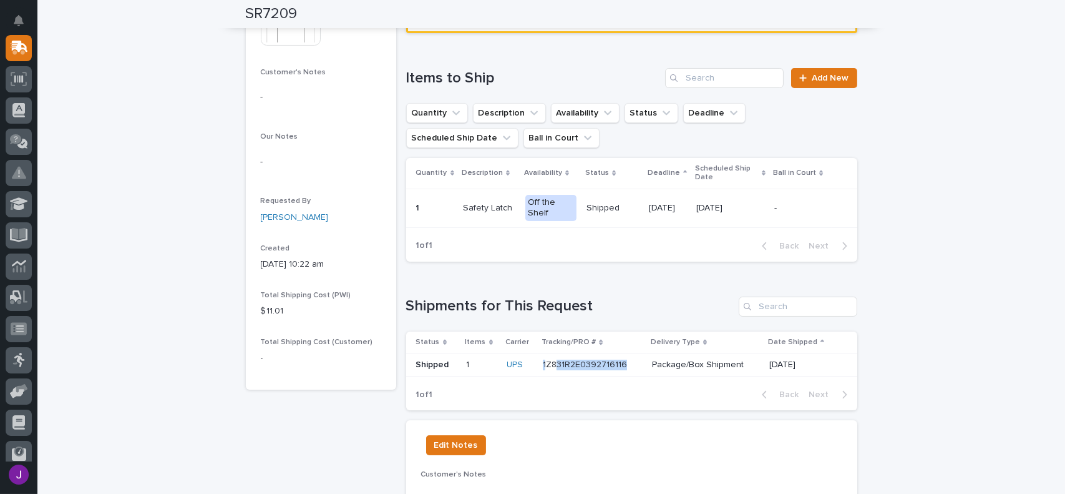
drag, startPoint x: 619, startPoint y: 363, endPoint x: 549, endPoint y: 366, distance: 70.6
click at [549, 366] on div "1Z831R2E0392716116 1Z831R2E0392716116" at bounding box center [592, 364] width 99 height 11
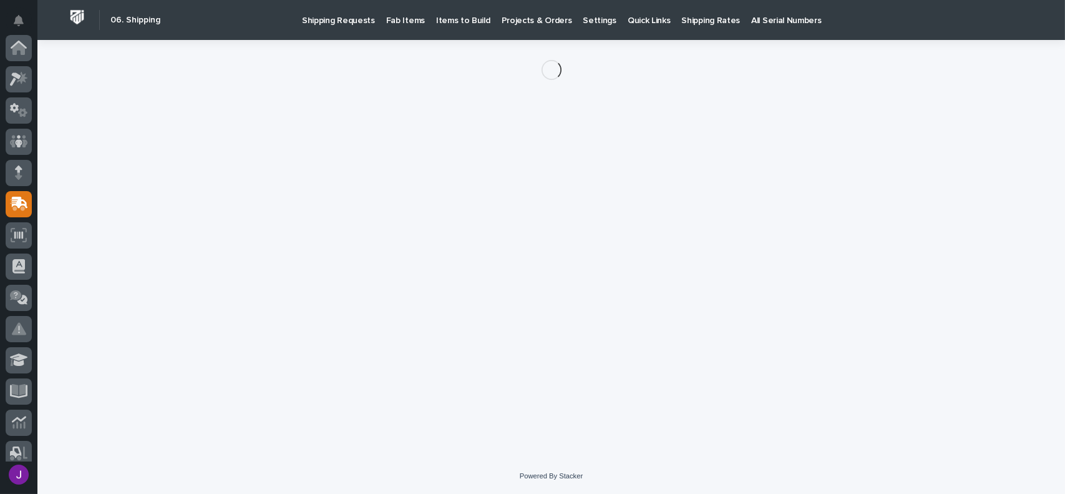
scroll to position [156, 0]
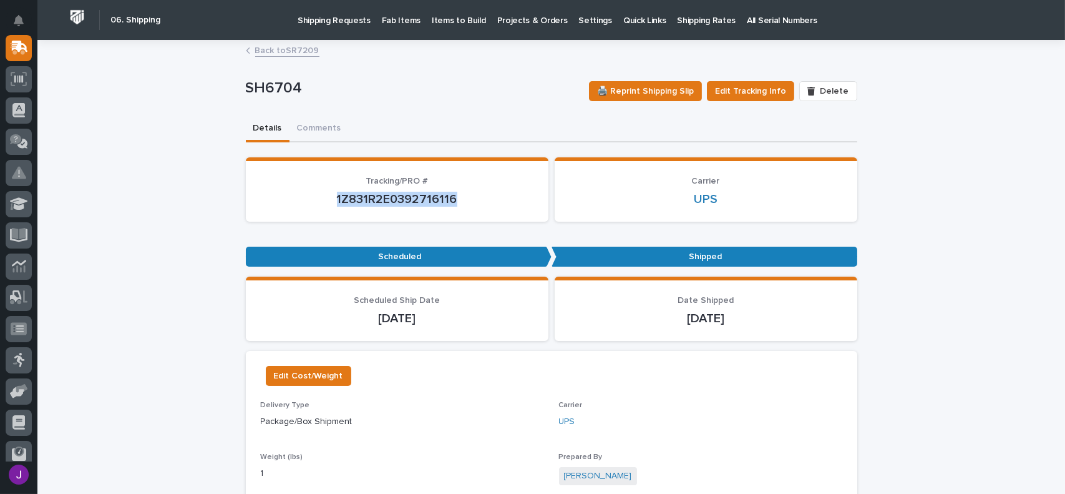
drag, startPoint x: 452, startPoint y: 197, endPoint x: 332, endPoint y: 207, distance: 120.9
click at [332, 207] on section "Tracking/PRO # 1Z831R2E0392716116" at bounding box center [397, 189] width 303 height 64
copy p "1Z831R2E0392716116"
click at [367, 66] on div "SH6704 🖨️ Reprint Shipping Slip Edit Tracking Info Delete" at bounding box center [552, 91] width 612 height 50
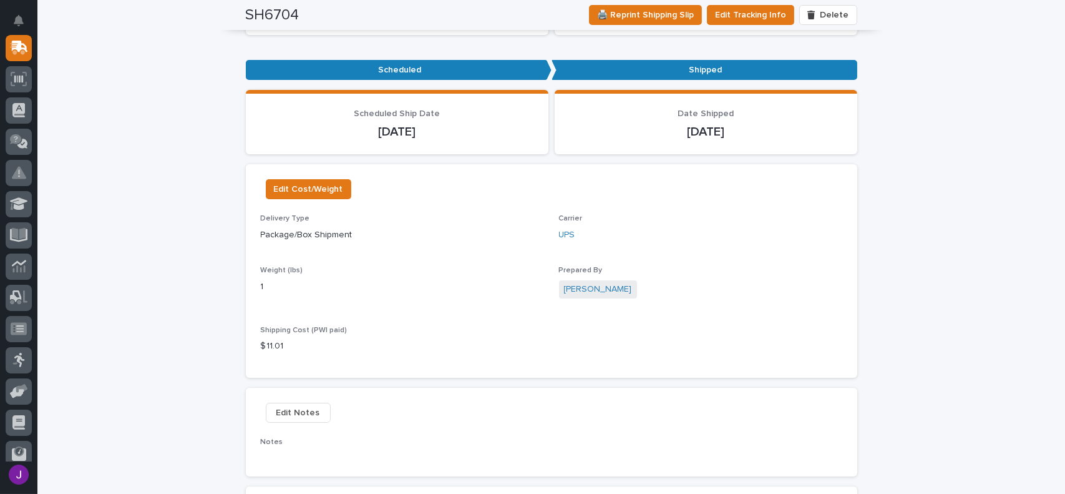
scroll to position [125, 0]
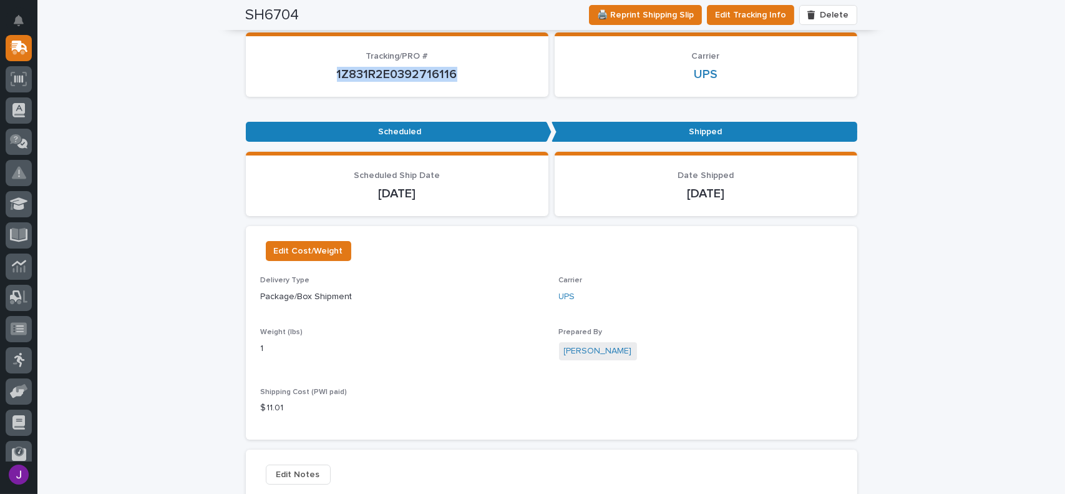
drag, startPoint x: 455, startPoint y: 74, endPoint x: 327, endPoint y: 72, distance: 128.0
click at [327, 72] on p "1Z831R2E0392716116" at bounding box center [397, 74] width 273 height 15
copy p "1Z831R2E0392716116"
